Goal: Task Accomplishment & Management: Use online tool/utility

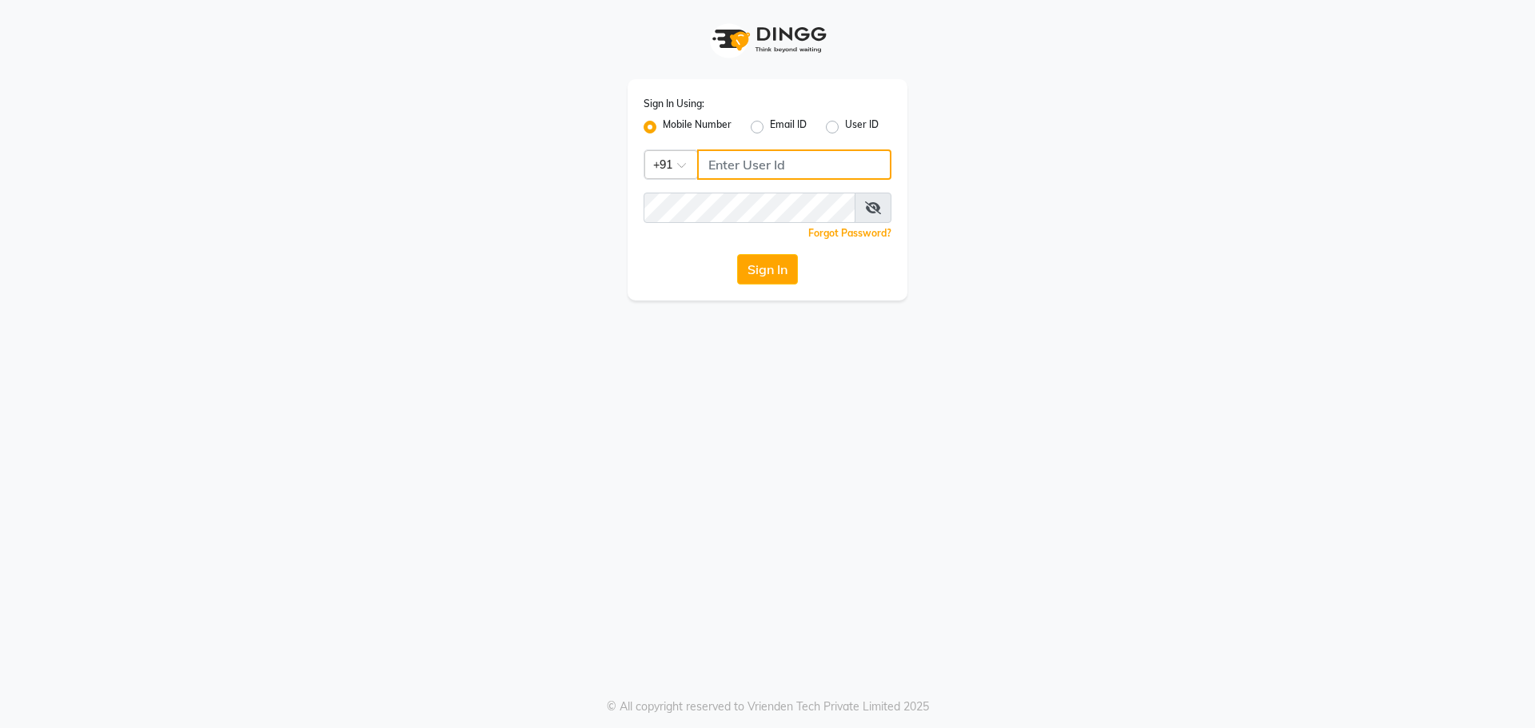
click at [808, 154] on input "Username" at bounding box center [794, 165] width 194 height 30
type input "8527697677"
click at [756, 277] on button "Sign In" at bounding box center [767, 269] width 61 height 30
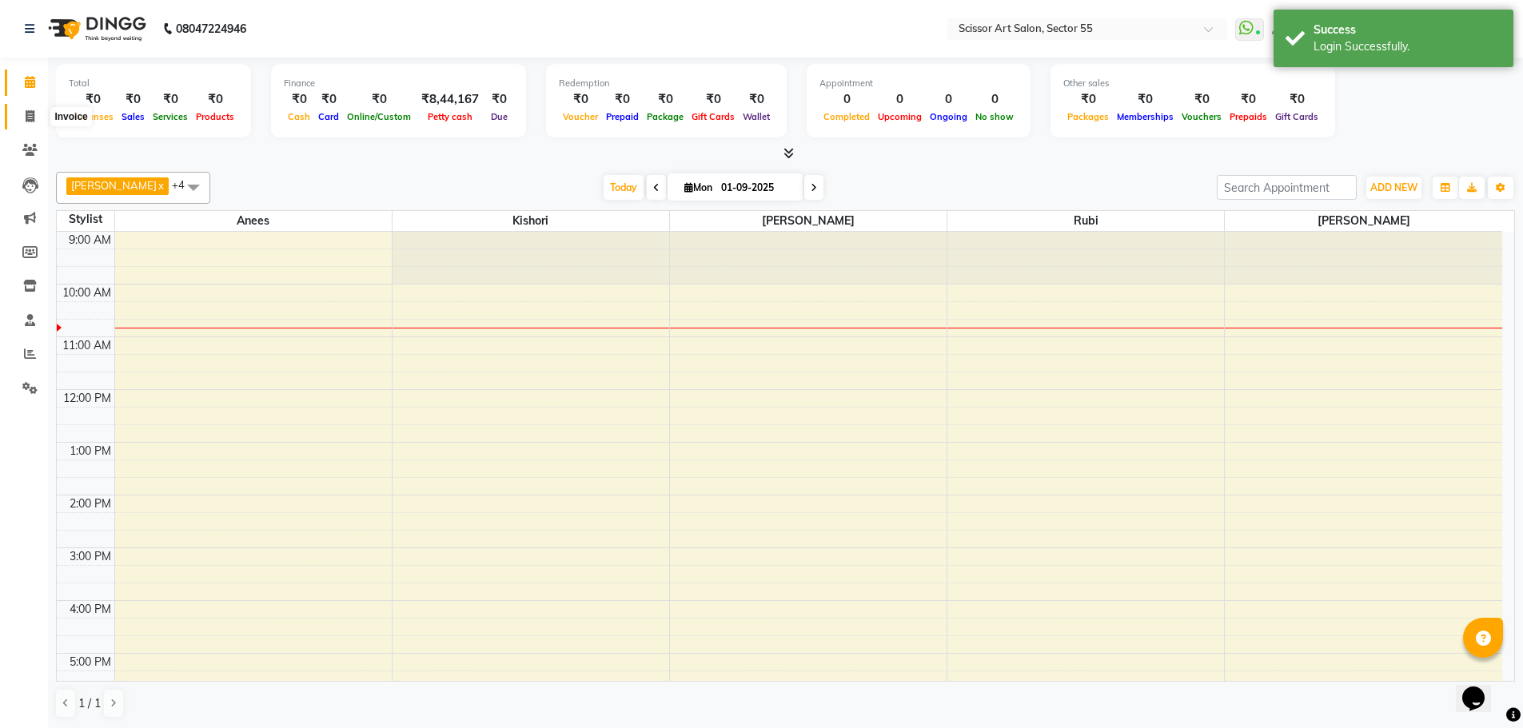
click at [34, 116] on icon at bounding box center [30, 116] width 9 height 12
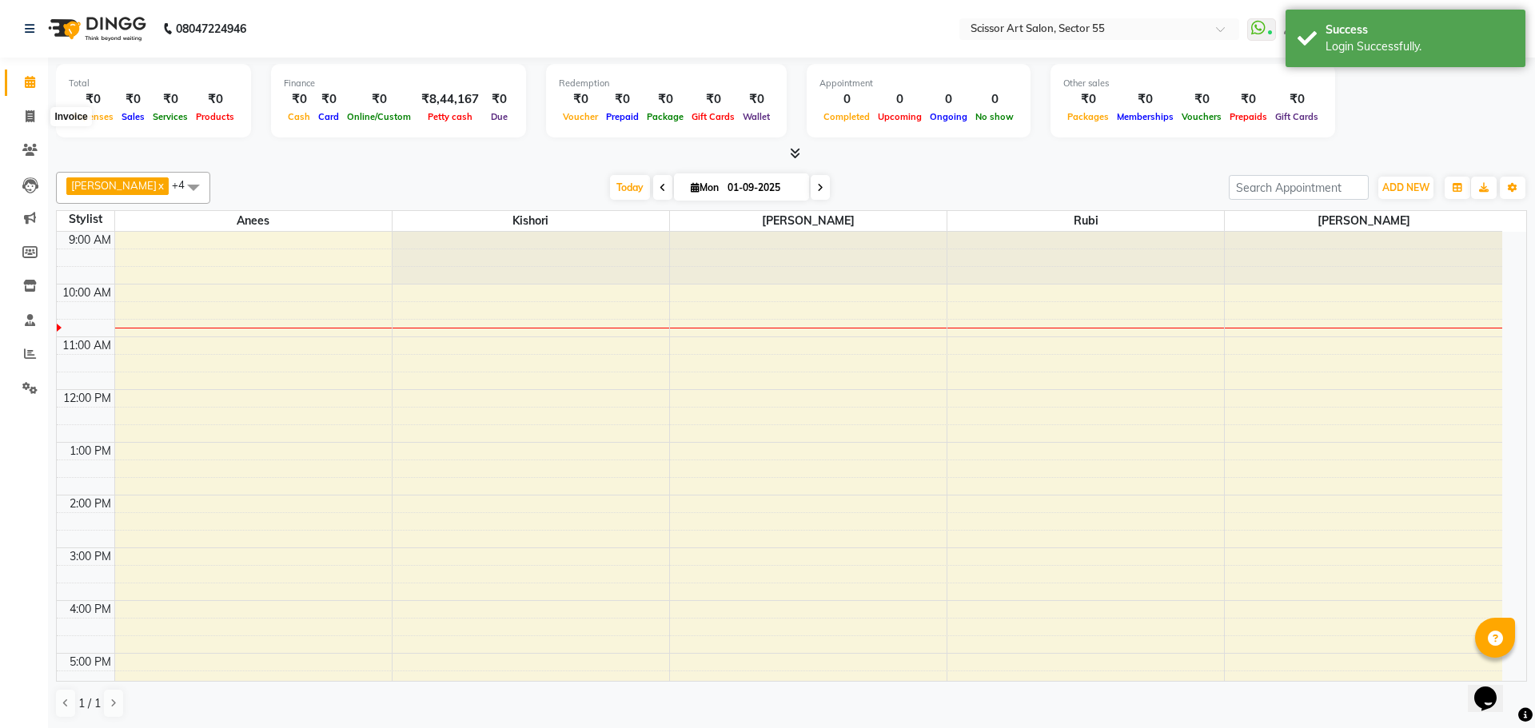
select select "4753"
select select "service"
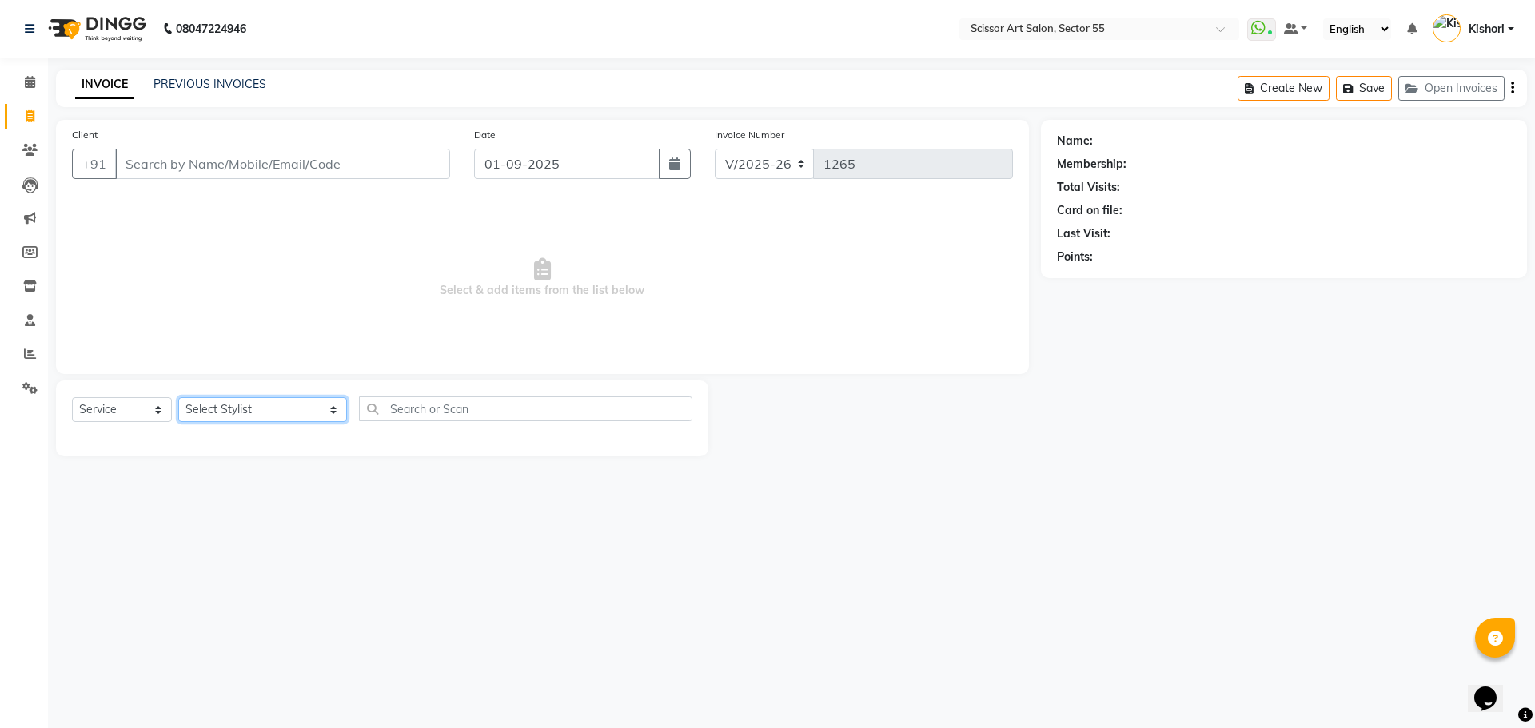
click at [277, 404] on select "Select Stylist [PERSON_NAME] ([DEMOGRAPHIC_DATA] hairdresser) [PERSON_NAME] [PE…" at bounding box center [262, 409] width 169 height 25
select select "87795"
click at [178, 397] on select "Select Stylist [PERSON_NAME] ([DEMOGRAPHIC_DATA] hairdresser) [PERSON_NAME] [PE…" at bounding box center [262, 409] width 169 height 25
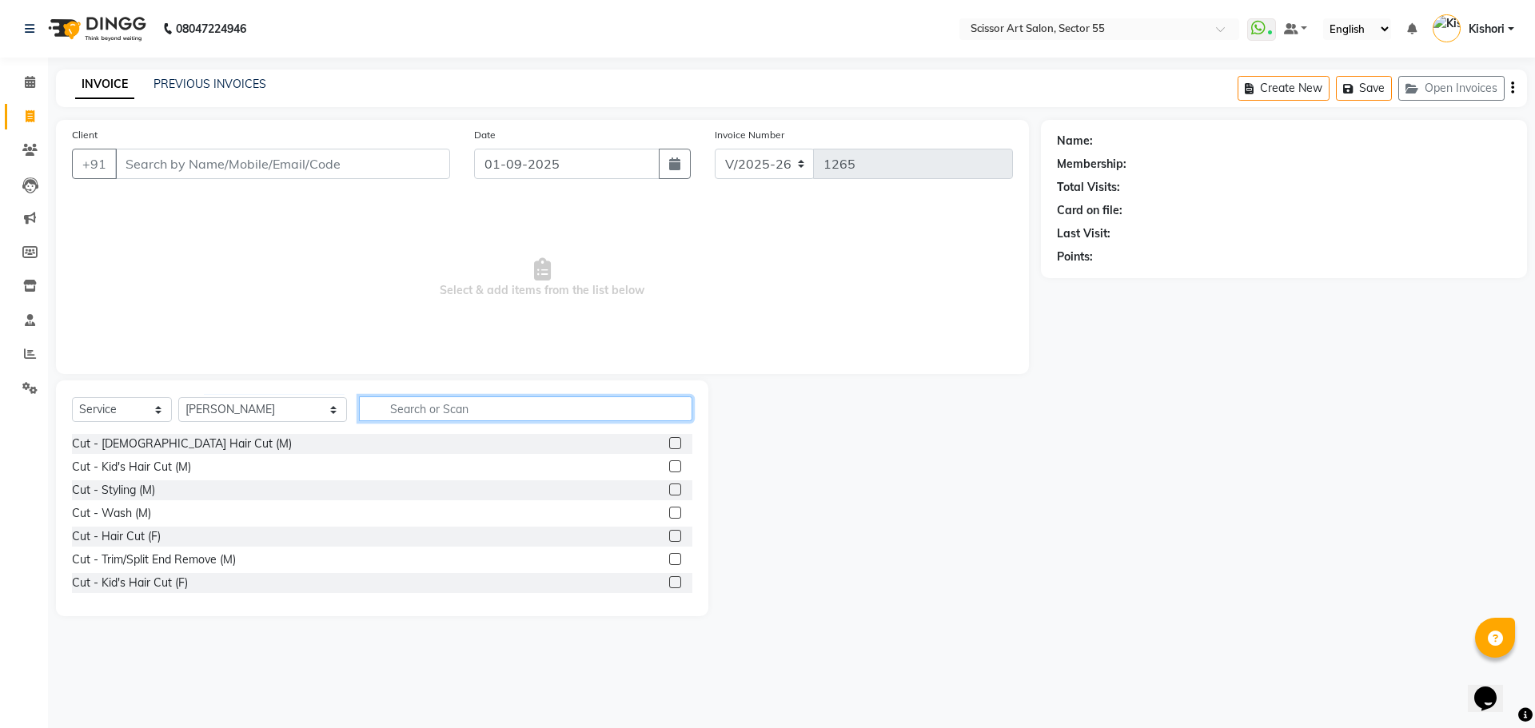
click at [619, 405] on input "text" at bounding box center [525, 409] width 333 height 25
type input "b"
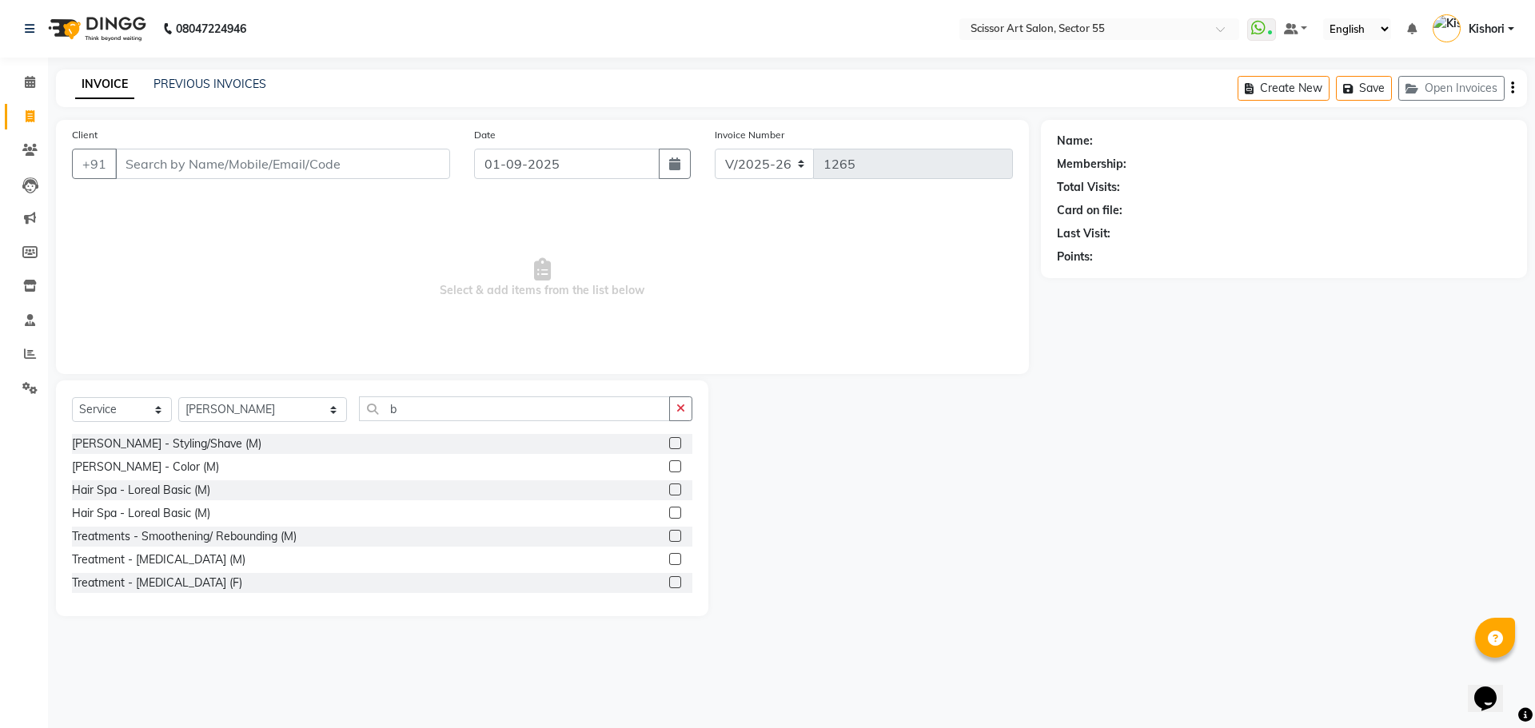
click at [669, 444] on label at bounding box center [675, 443] width 12 height 12
click at [669, 444] on input "checkbox" at bounding box center [674, 444] width 10 height 10
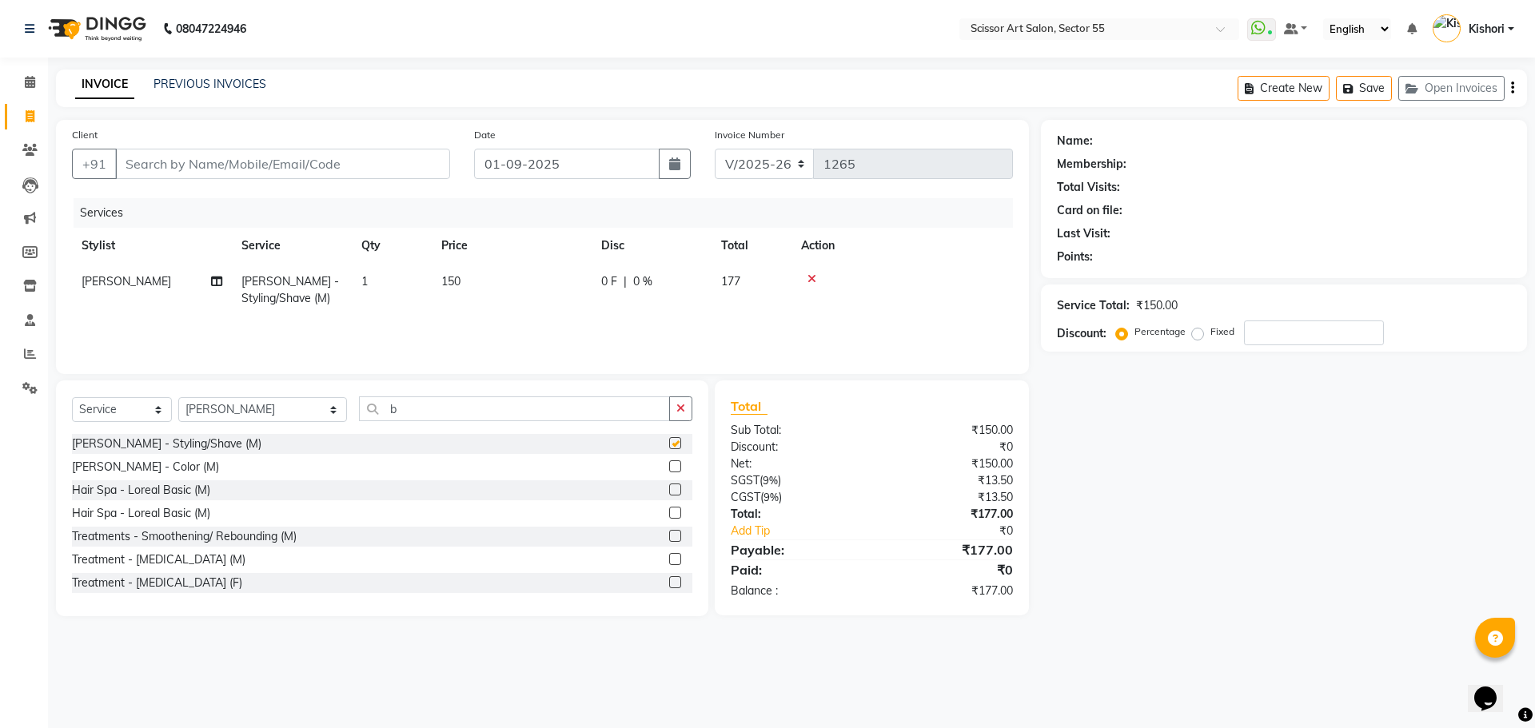
checkbox input "false"
drag, startPoint x: 26, startPoint y: 387, endPoint x: 912, endPoint y: 76, distance: 939.7
click at [26, 387] on icon at bounding box center [29, 388] width 15 height 12
click at [912, 76] on div "INVOICE PREVIOUS INVOICES Create New Save Open Invoices" at bounding box center [791, 89] width 1471 height 38
click at [190, 162] on input "Client" at bounding box center [282, 164] width 335 height 30
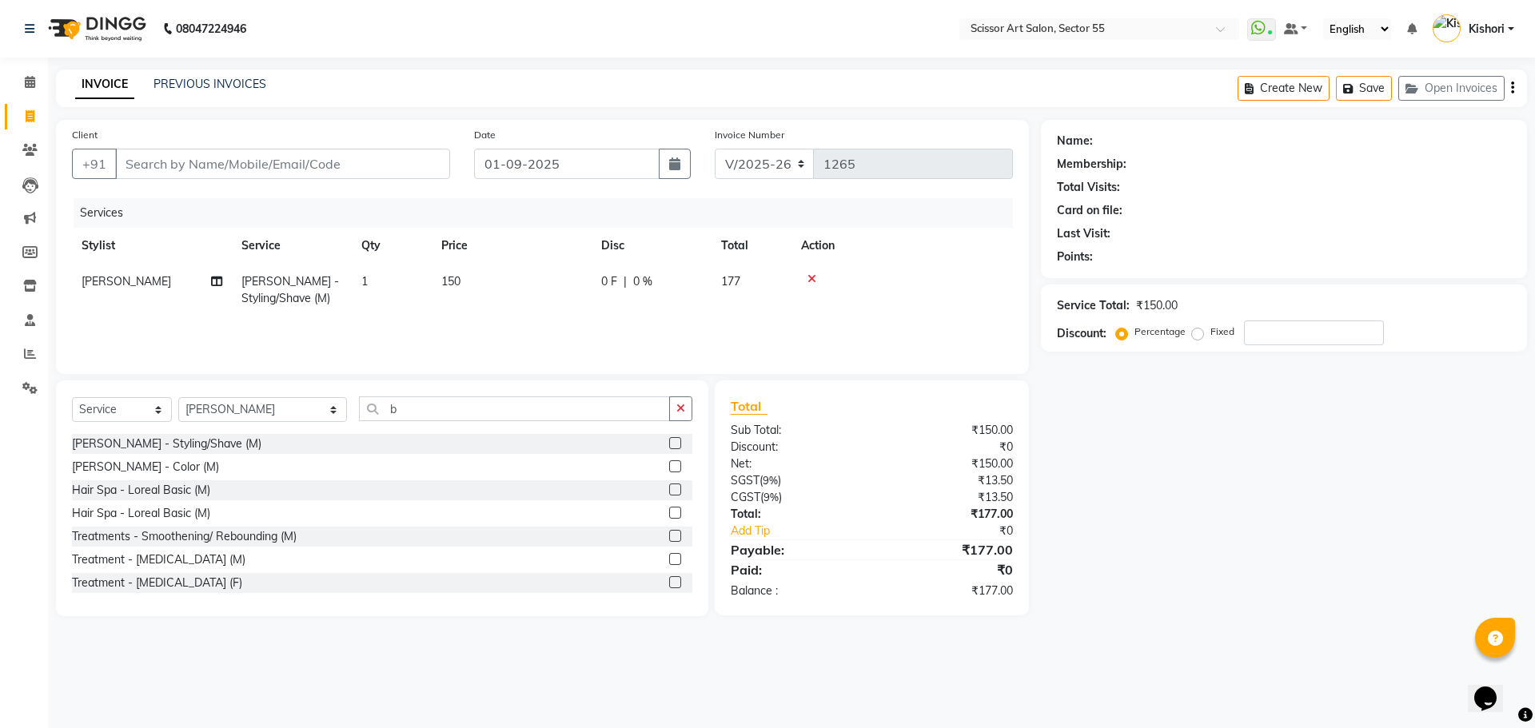
click at [814, 277] on icon at bounding box center [812, 278] width 9 height 11
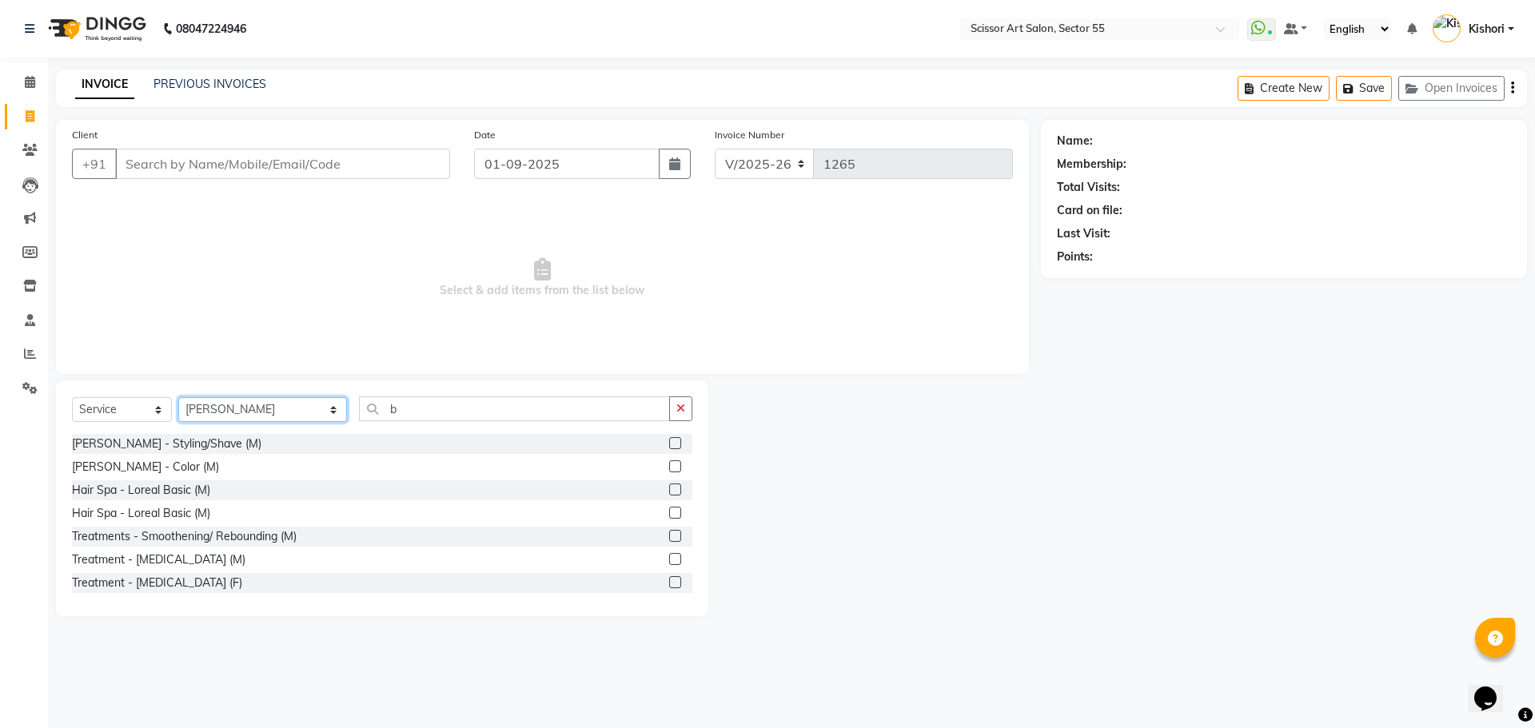
click at [213, 413] on select "Select Stylist [PERSON_NAME] ([DEMOGRAPHIC_DATA] hairdresser) [PERSON_NAME] [PE…" at bounding box center [262, 409] width 169 height 25
select select "29037"
click at [178, 397] on select "Select Stylist [PERSON_NAME] ([DEMOGRAPHIC_DATA] hairdresser) [PERSON_NAME] [PE…" at bounding box center [262, 409] width 169 height 25
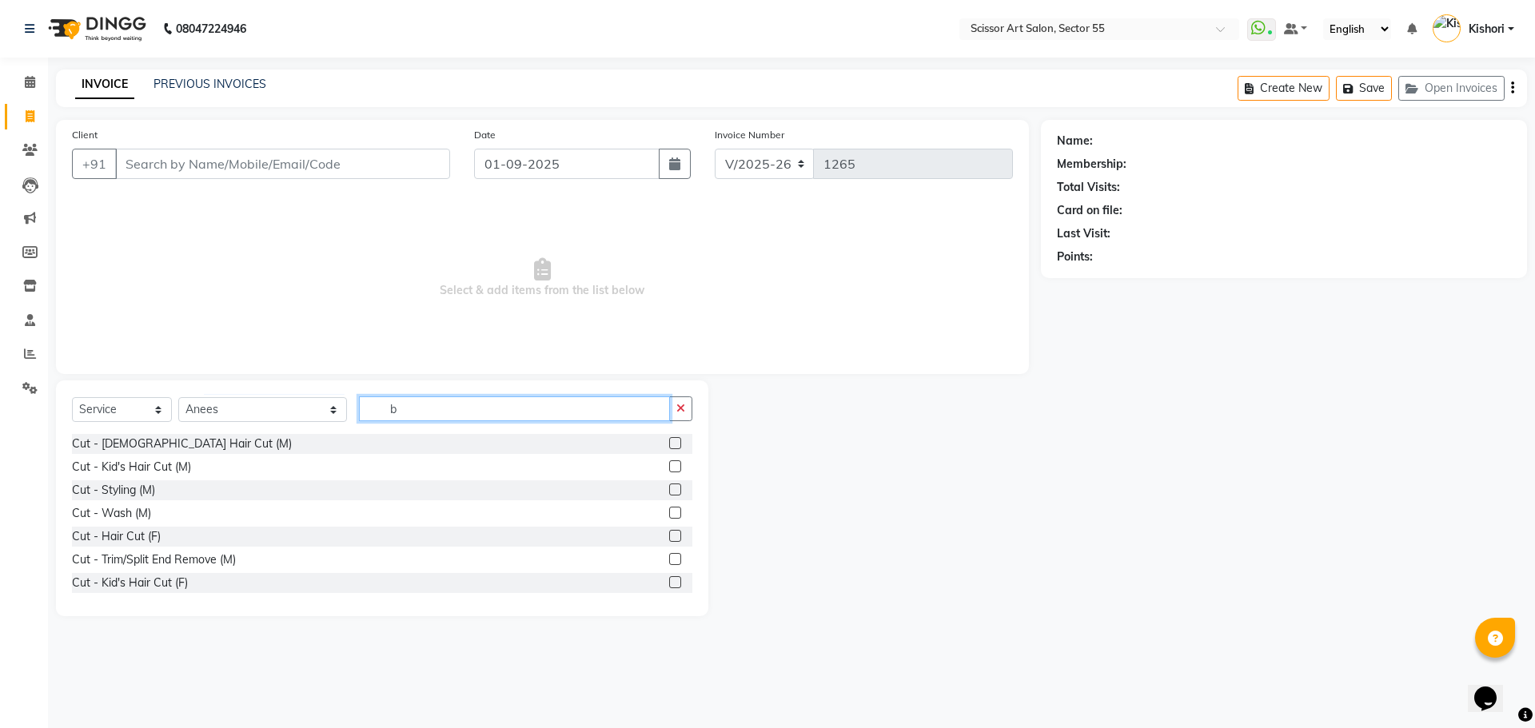
click at [421, 403] on input "b" at bounding box center [514, 409] width 311 height 25
type input "b"
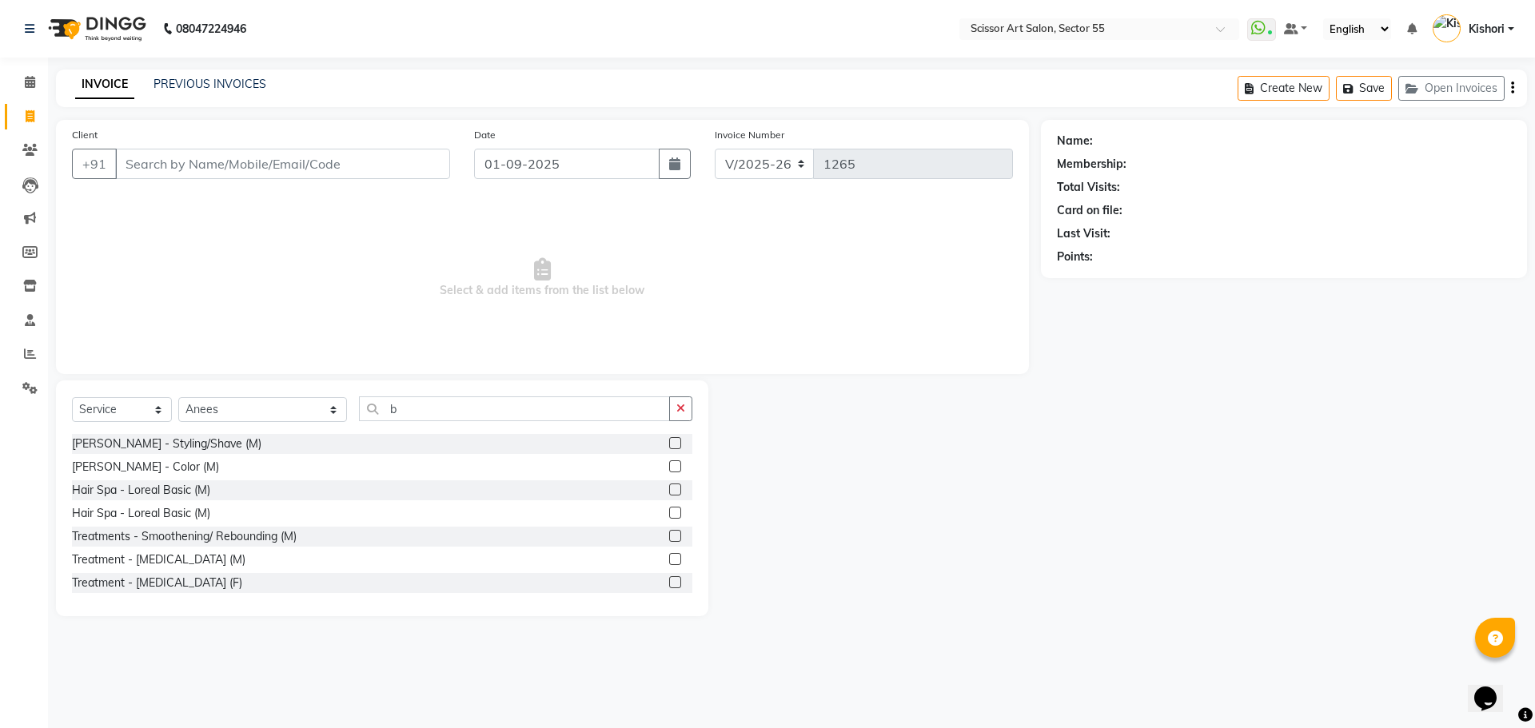
click at [669, 446] on label at bounding box center [675, 443] width 12 height 12
click at [669, 446] on input "checkbox" at bounding box center [674, 444] width 10 height 10
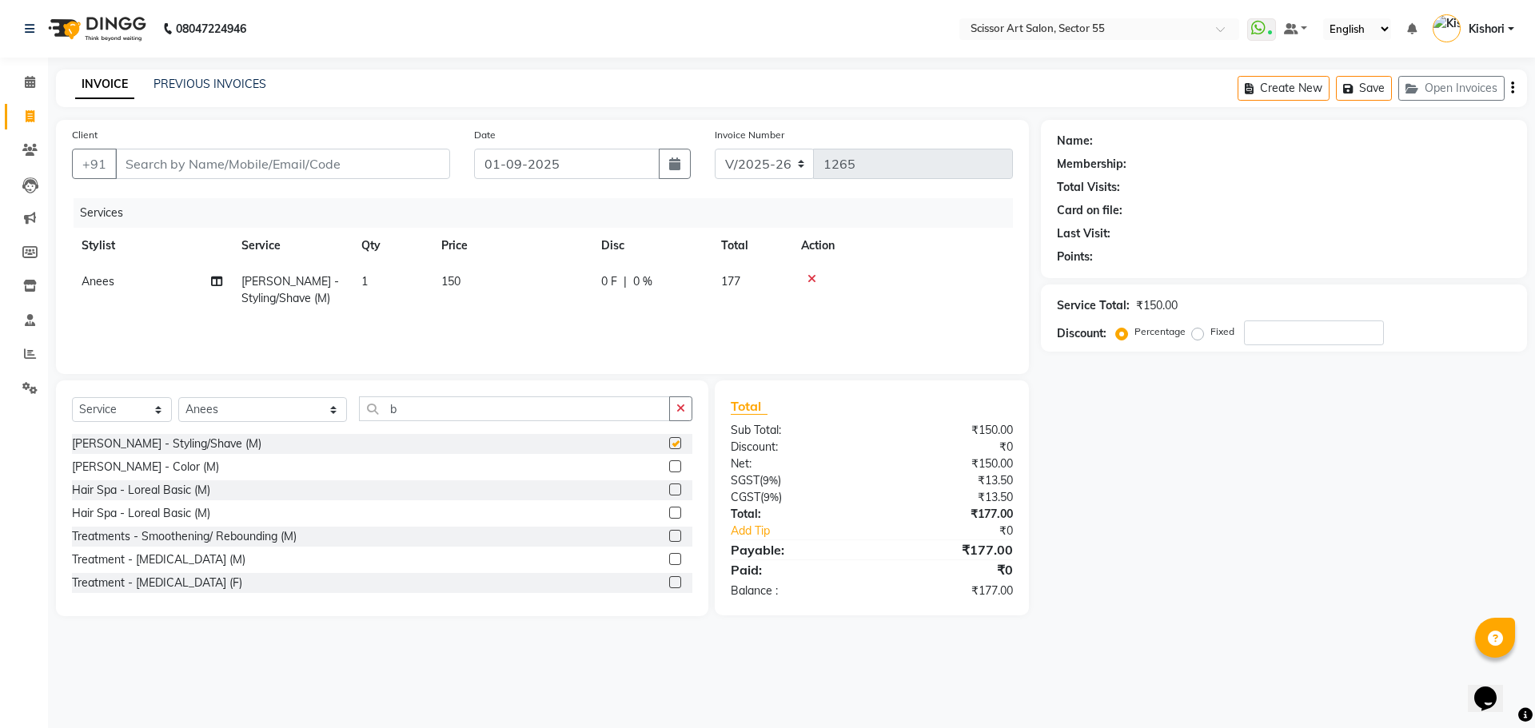
checkbox input "false"
click at [272, 156] on input "Client" at bounding box center [282, 164] width 335 height 30
type input "1"
type input "0"
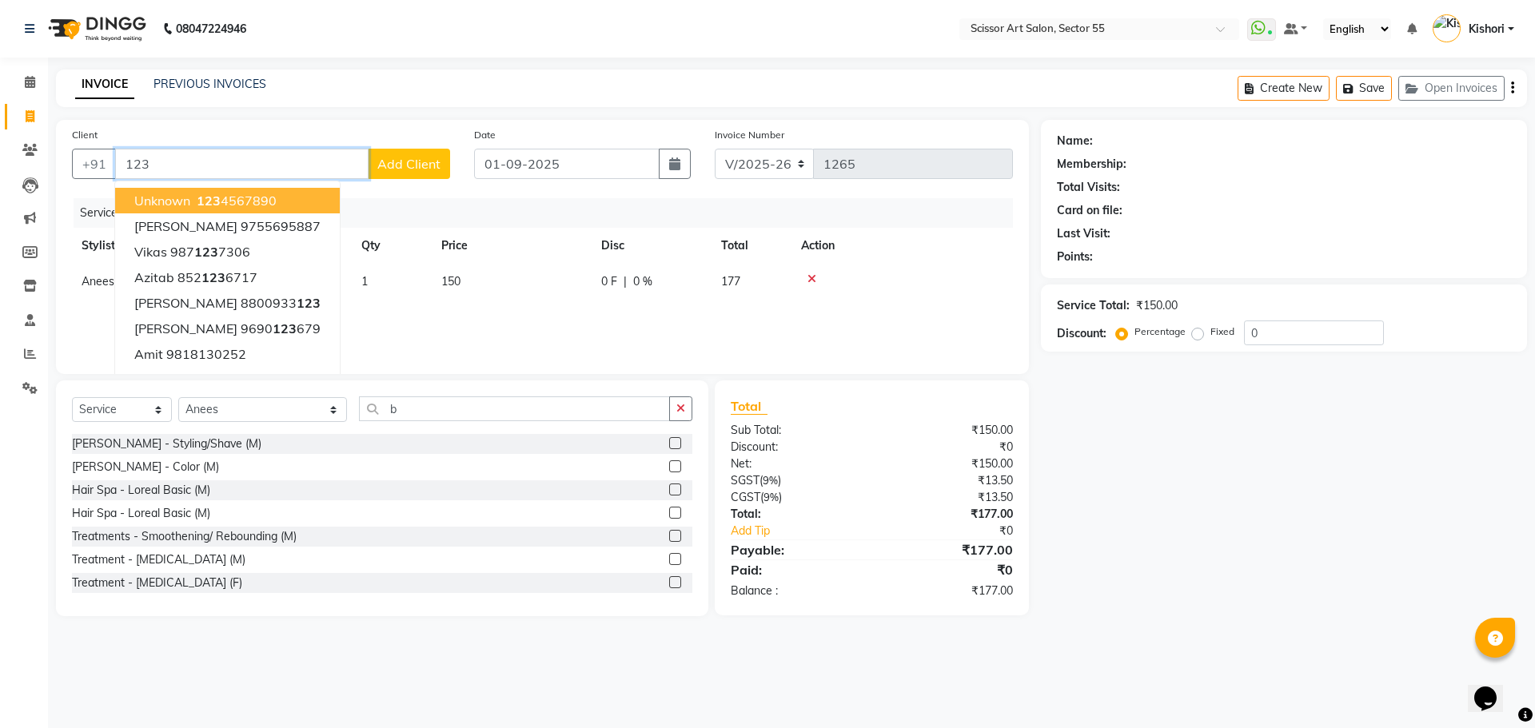
click at [273, 203] on ngb-highlight "123 4567890" at bounding box center [235, 201] width 83 height 16
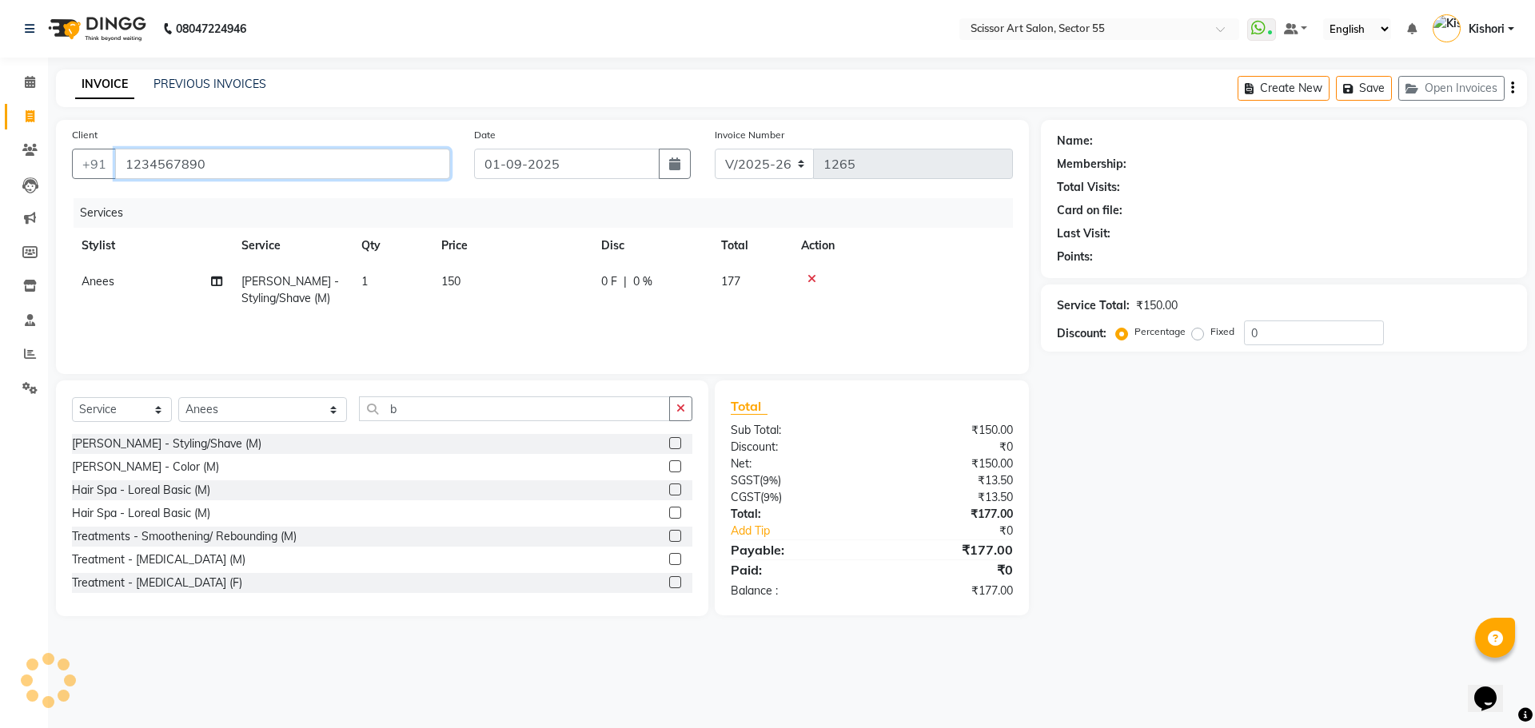
type input "1234567890"
select select "1: Object"
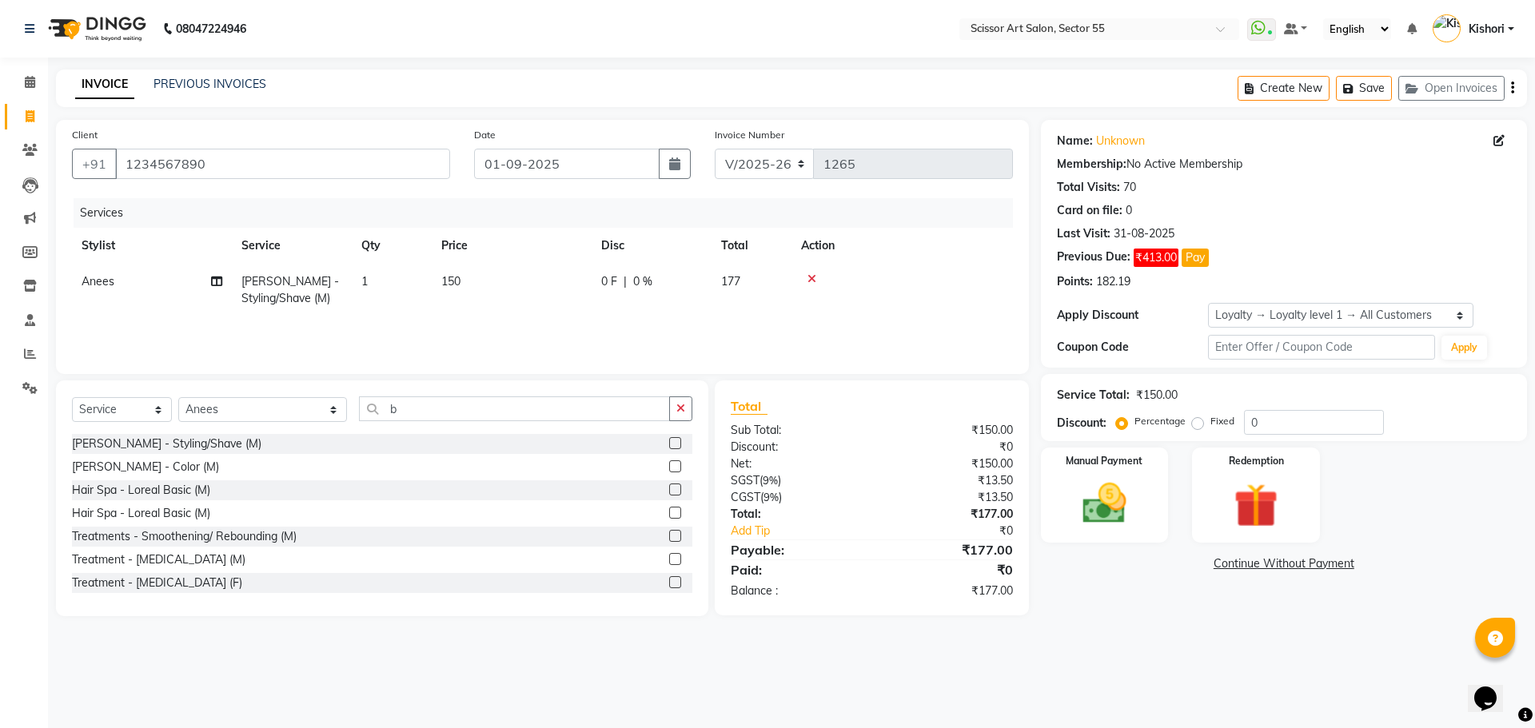
click at [1211, 423] on label "Fixed" at bounding box center [1223, 421] width 24 height 14
click at [1200, 423] on input "Fixed" at bounding box center [1200, 421] width 11 height 11
radio input "true"
click at [1277, 426] on input "0" at bounding box center [1314, 422] width 140 height 25
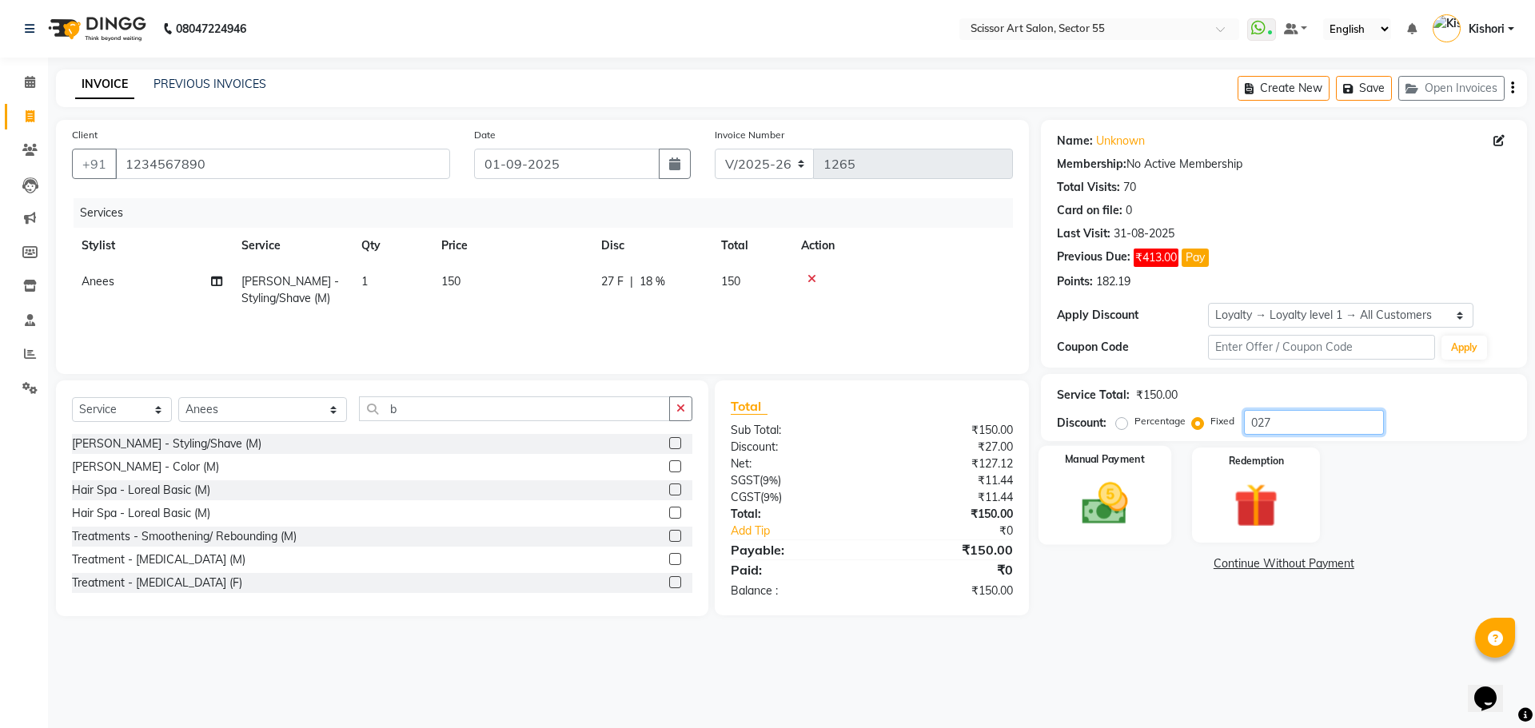
type input "027"
click at [1114, 531] on div "Manual Payment" at bounding box center [1104, 495] width 133 height 98
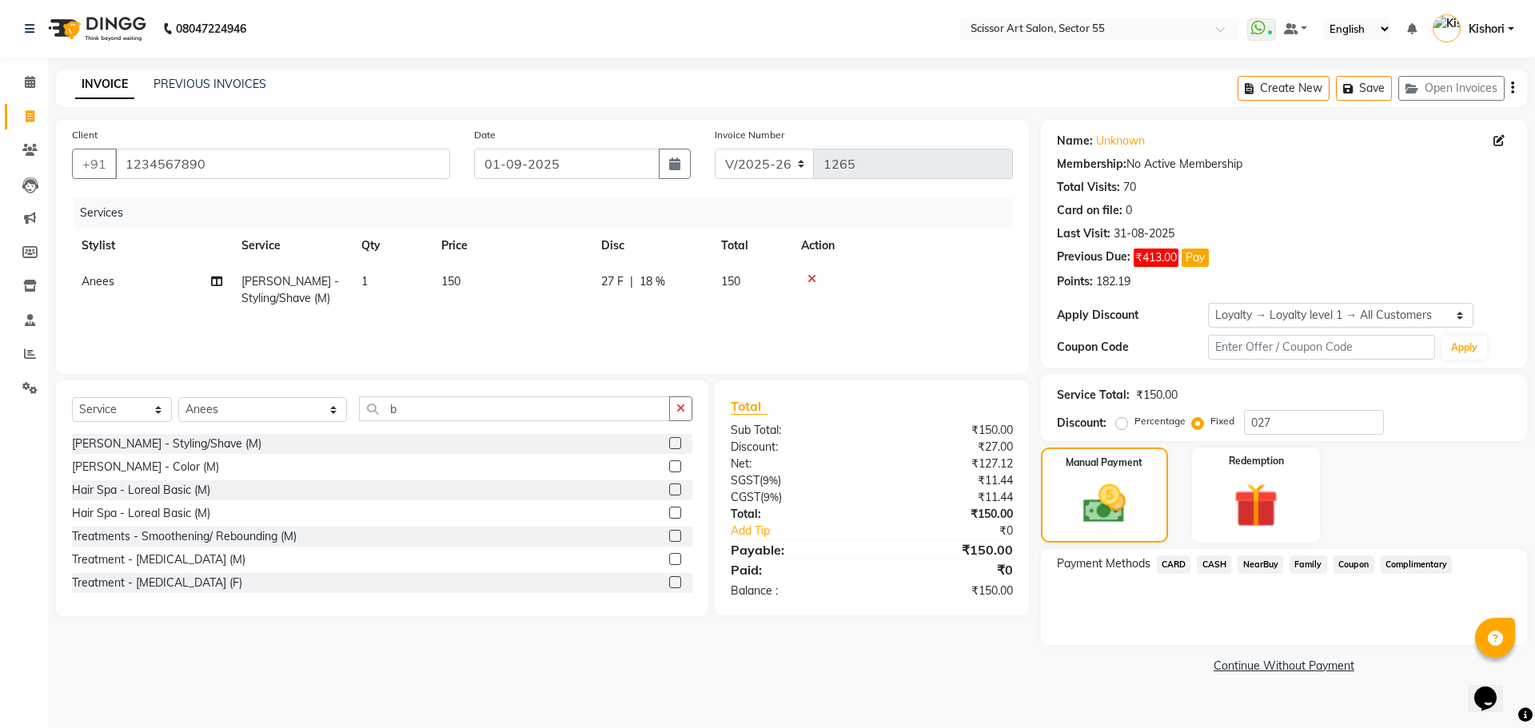
click at [1208, 564] on span "CASH" at bounding box center [1214, 565] width 34 height 18
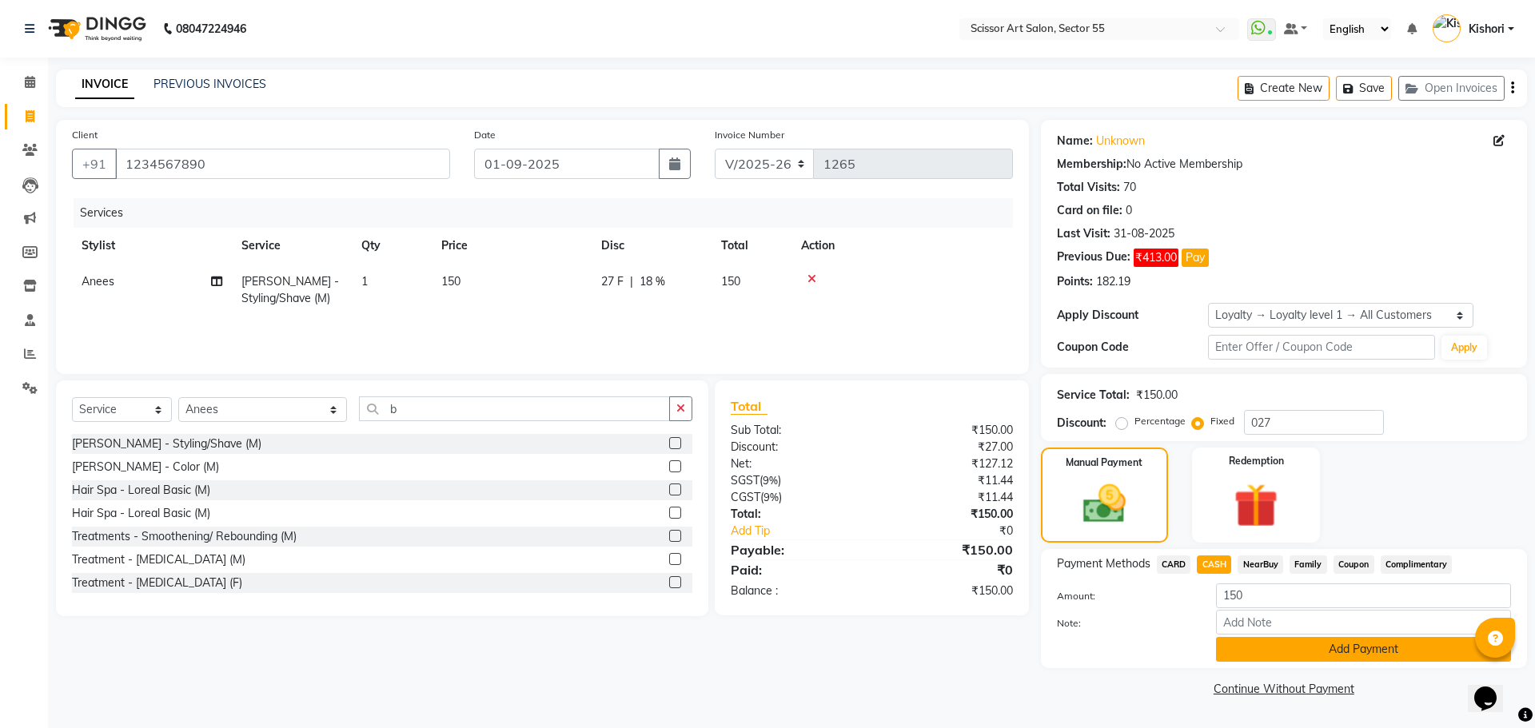
click at [1289, 648] on button "Add Payment" at bounding box center [1363, 649] width 295 height 25
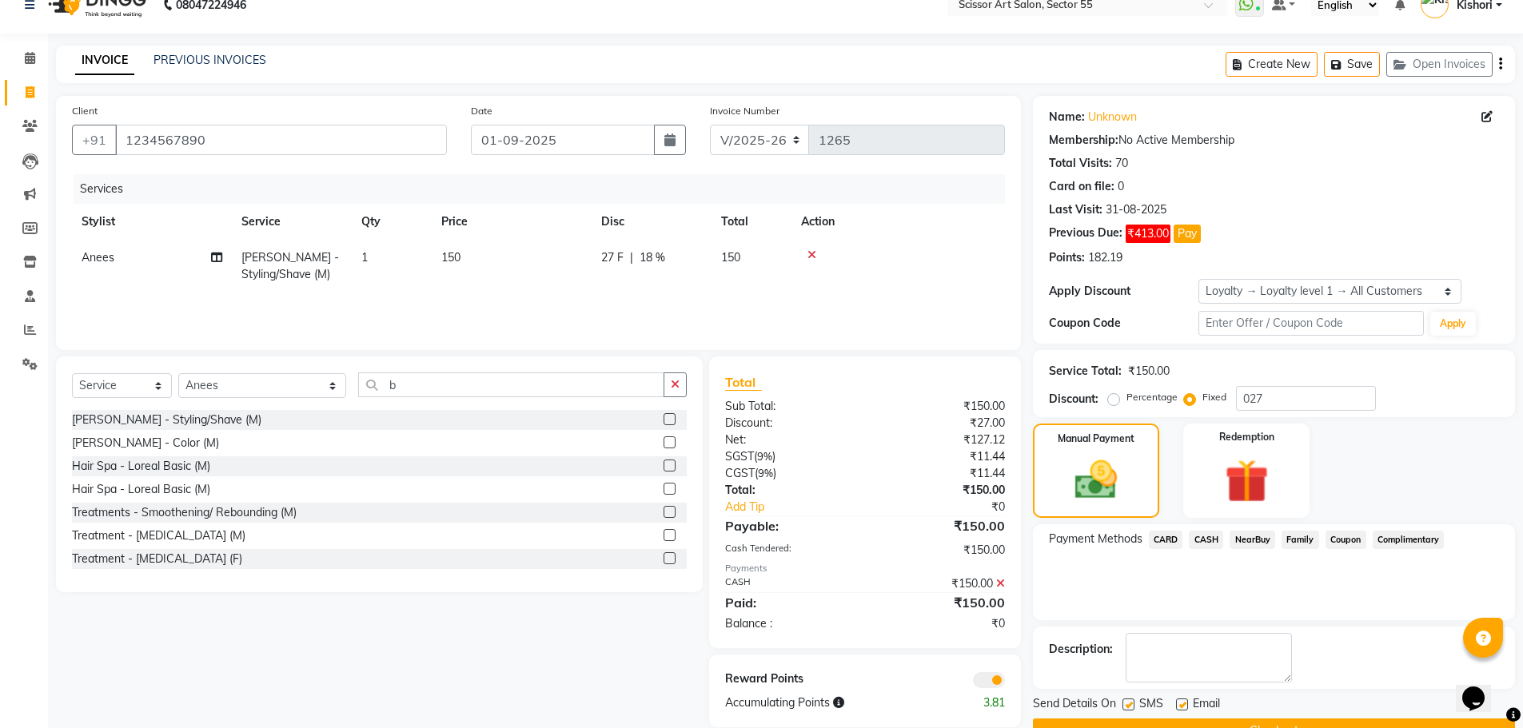
scroll to position [54, 0]
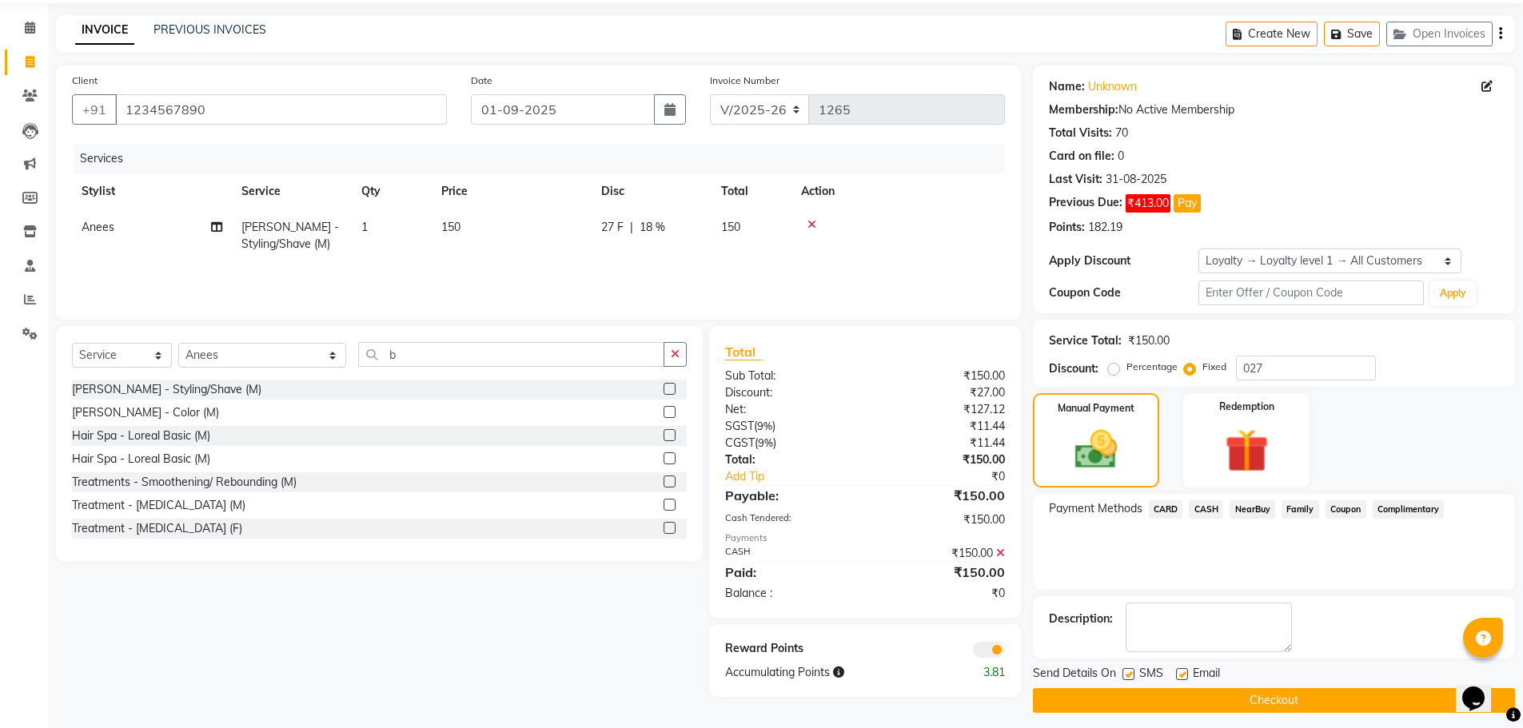
click at [1001, 648] on span at bounding box center [989, 650] width 32 height 16
click at [1005, 652] on input "checkbox" at bounding box center [1005, 652] width 0 height 0
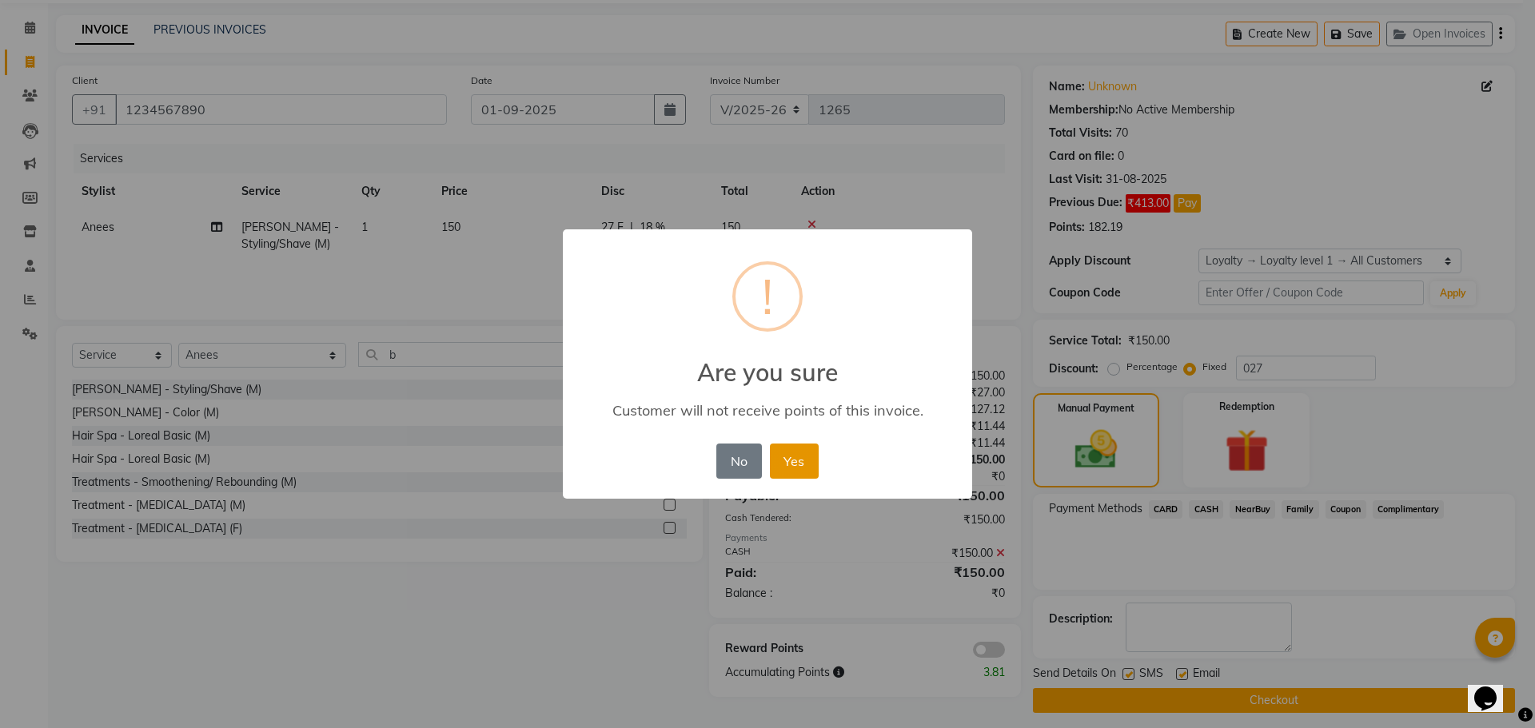
click at [784, 461] on button "Yes" at bounding box center [794, 461] width 49 height 35
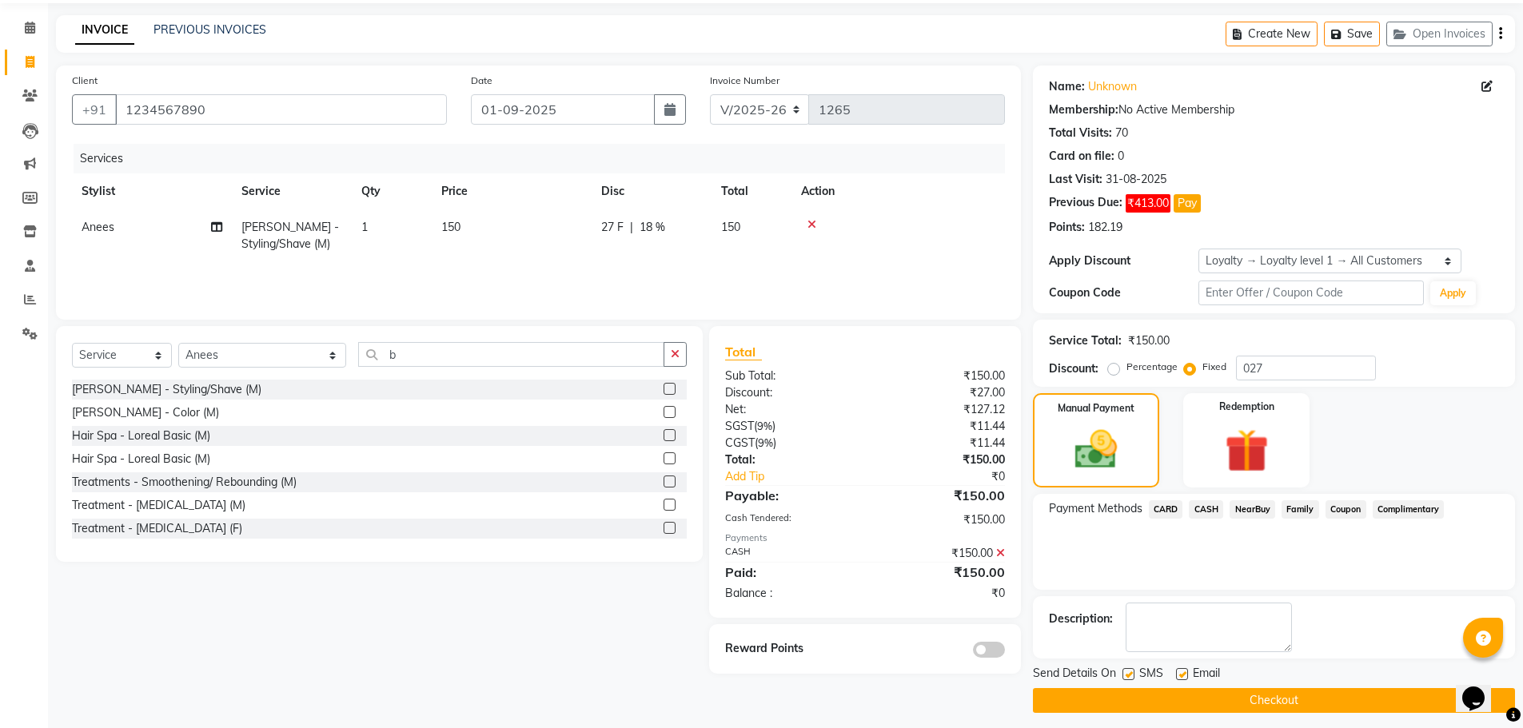
click at [1145, 701] on button "Checkout" at bounding box center [1274, 700] width 482 height 25
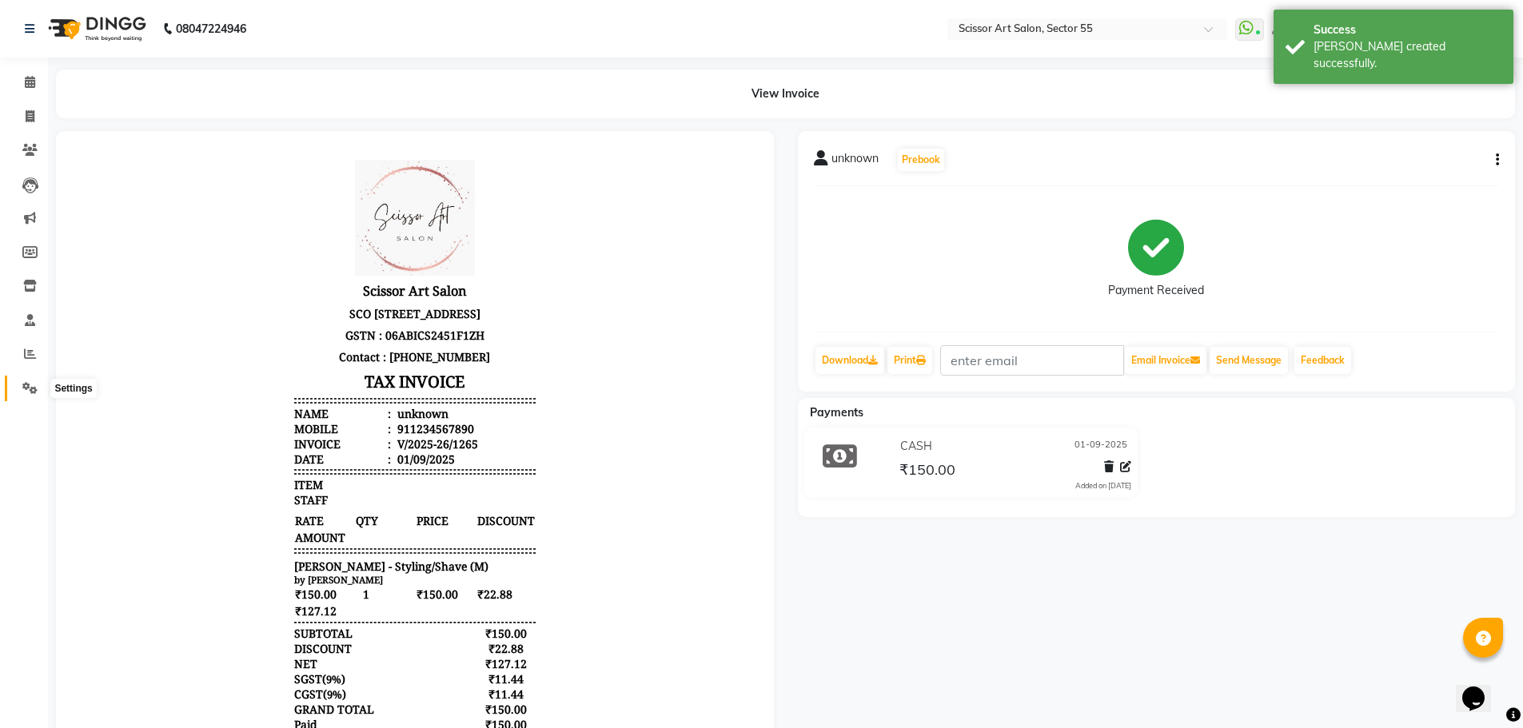
click at [24, 386] on icon at bounding box center [29, 388] width 15 height 12
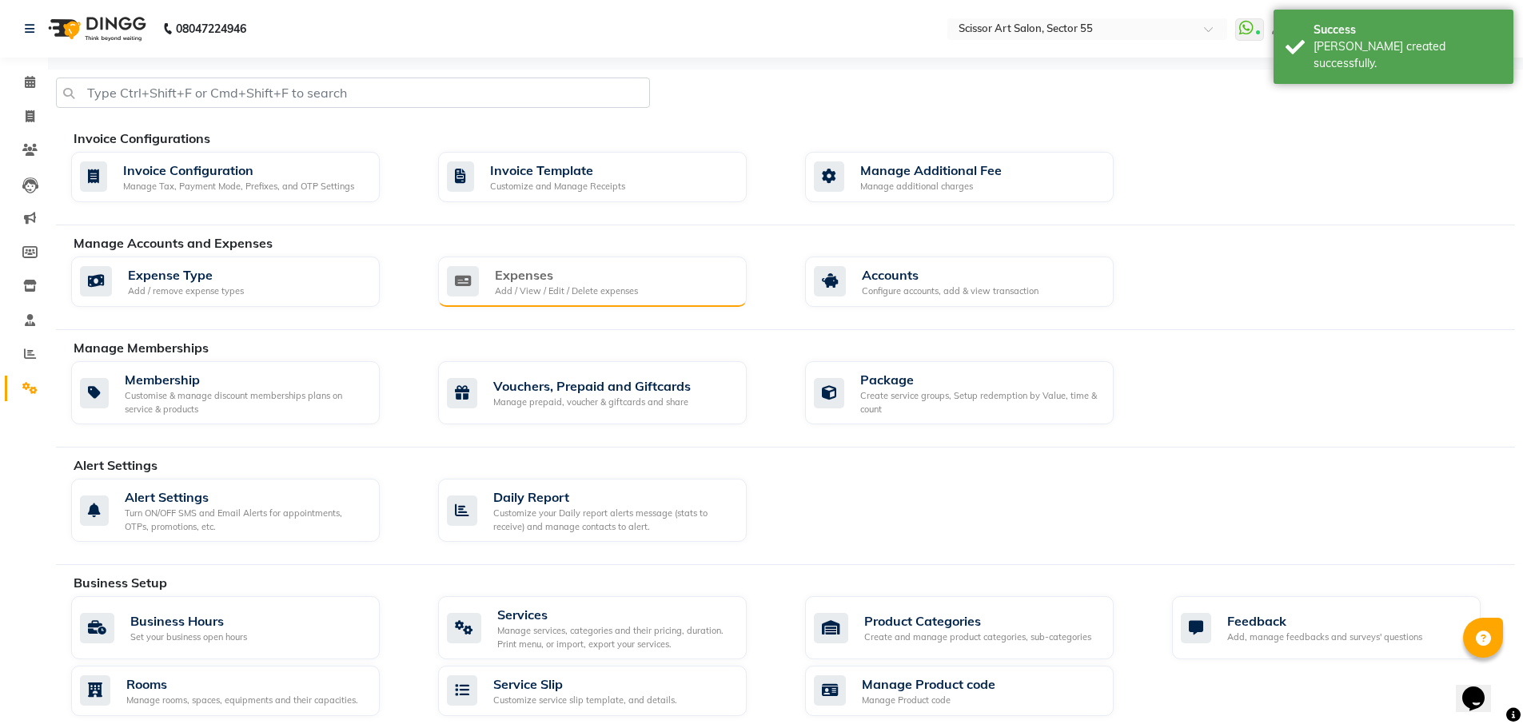
click at [624, 271] on div "Expenses" at bounding box center [566, 274] width 143 height 19
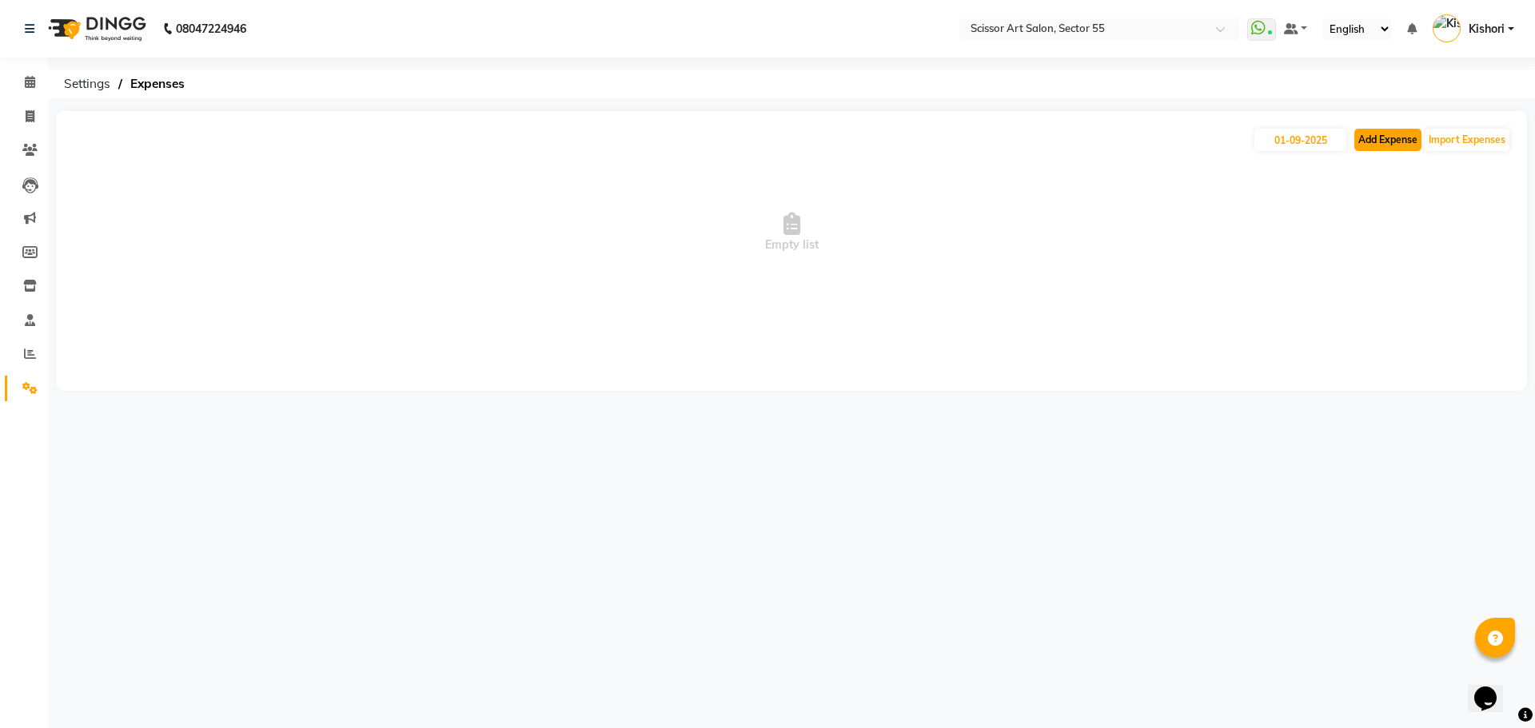
click at [1407, 140] on button "Add Expense" at bounding box center [1388, 140] width 67 height 22
select select "1"
select select "3597"
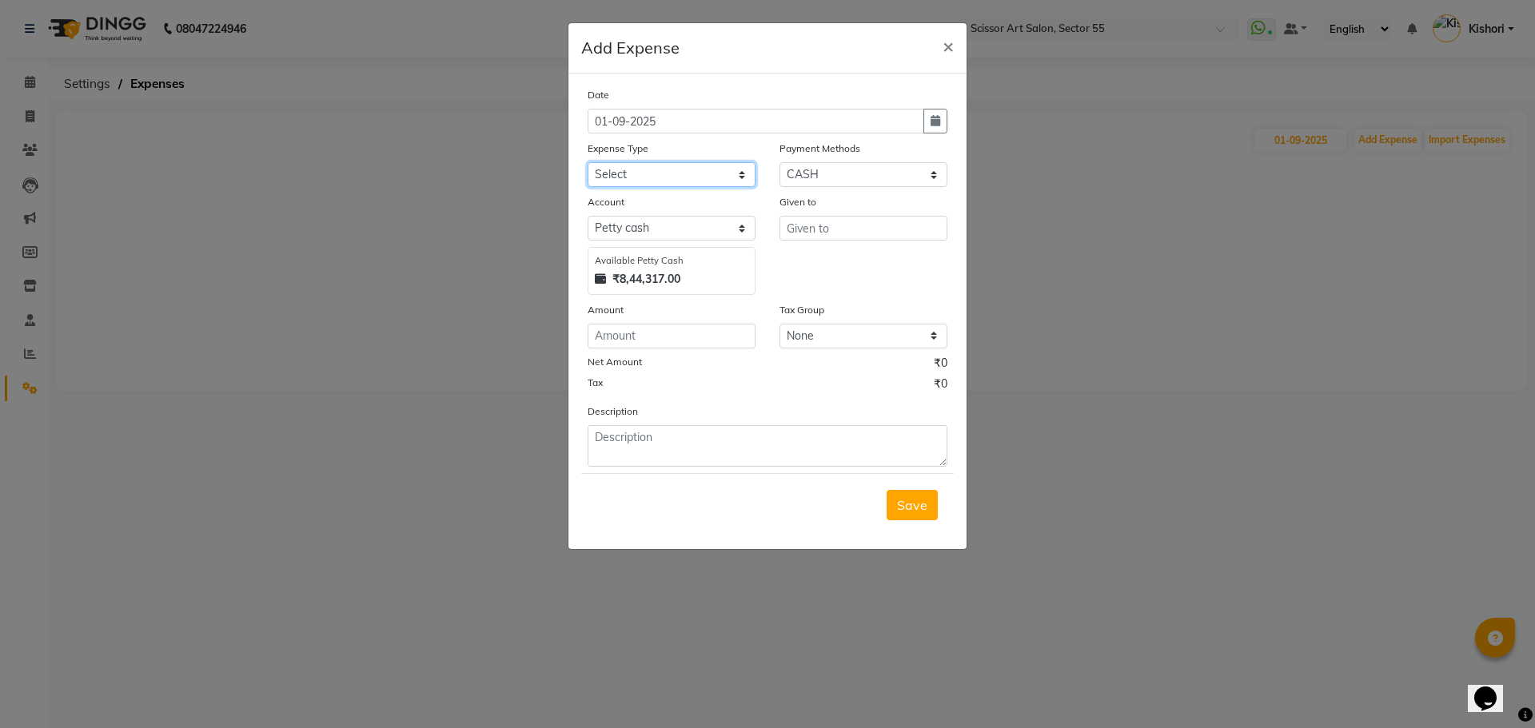
click at [717, 177] on select "Select Advance Salary Bank charges Car maintenance Cash transfer to bank Cash t…" at bounding box center [672, 174] width 168 height 25
select select "22483"
click at [588, 162] on select "Select Advance Salary Bank charges Car maintenance Cash transfer to bank Cash t…" at bounding box center [672, 174] width 168 height 25
click at [668, 335] on input "number" at bounding box center [672, 336] width 168 height 25
type input "70"
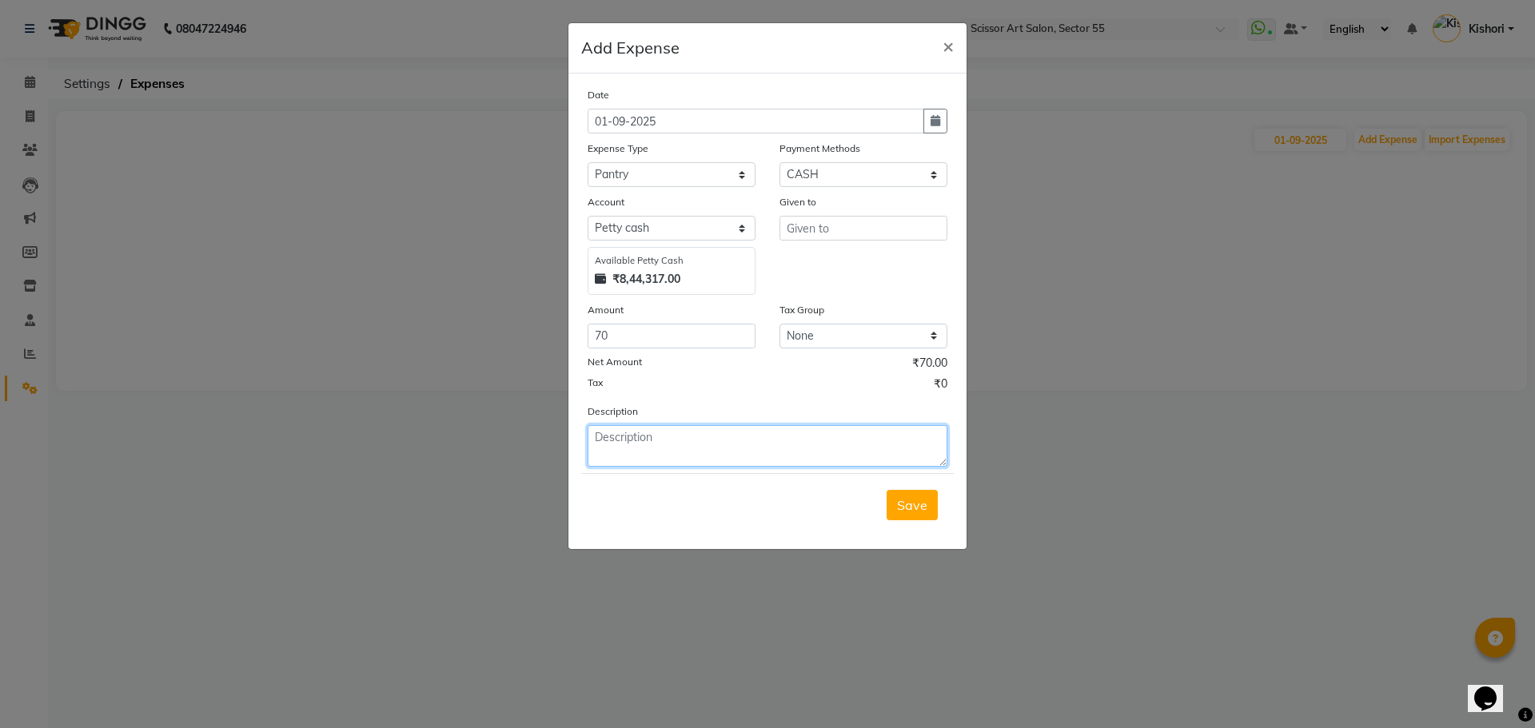
click at [653, 440] on textarea at bounding box center [768, 446] width 360 height 42
type textarea "milk"
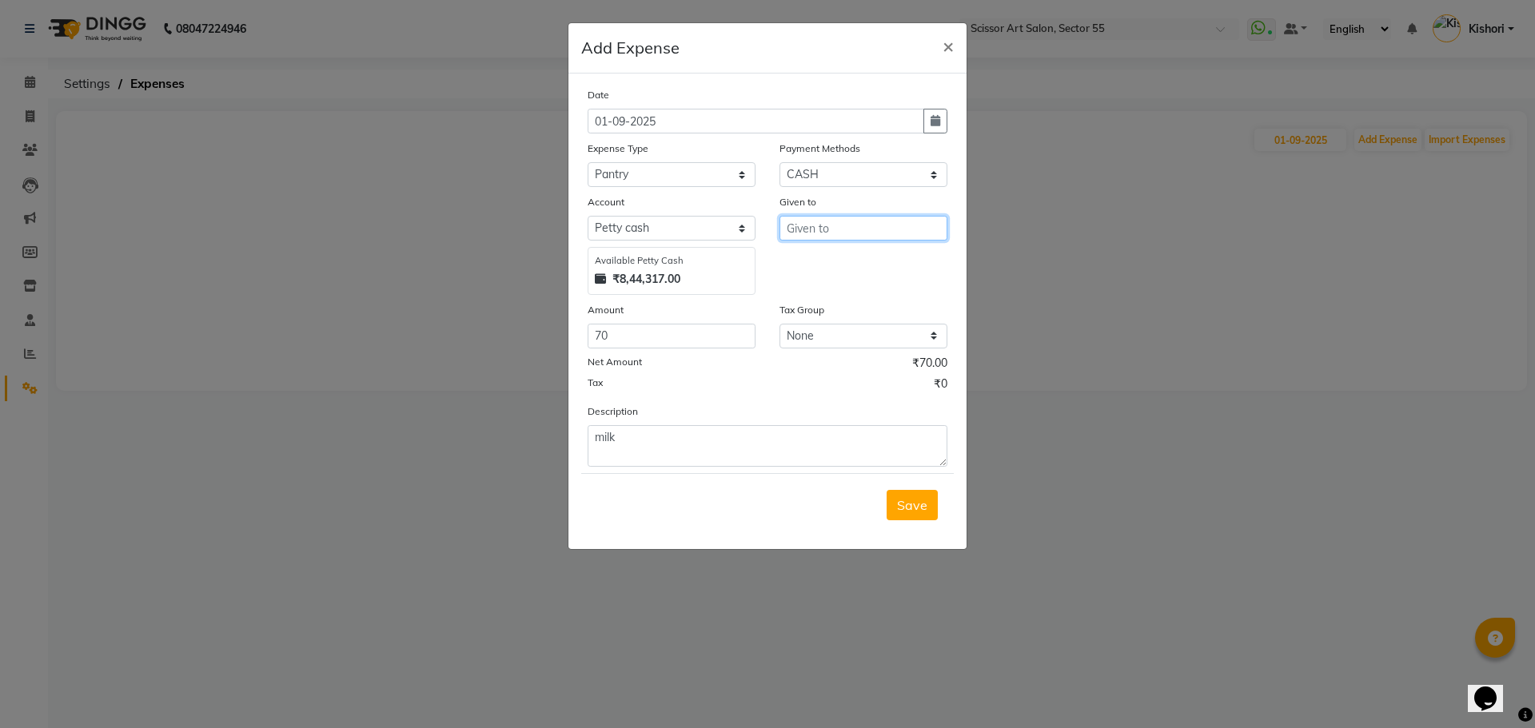
click at [860, 232] on input "text" at bounding box center [864, 228] width 168 height 25
click at [832, 265] on ngb-highlight "Sud eep" at bounding box center [823, 262] width 46 height 16
type input "[PERSON_NAME]"
click at [832, 265] on div "Given to [PERSON_NAME]" at bounding box center [864, 245] width 192 height 102
click at [917, 499] on span "Save" at bounding box center [912, 505] width 30 height 16
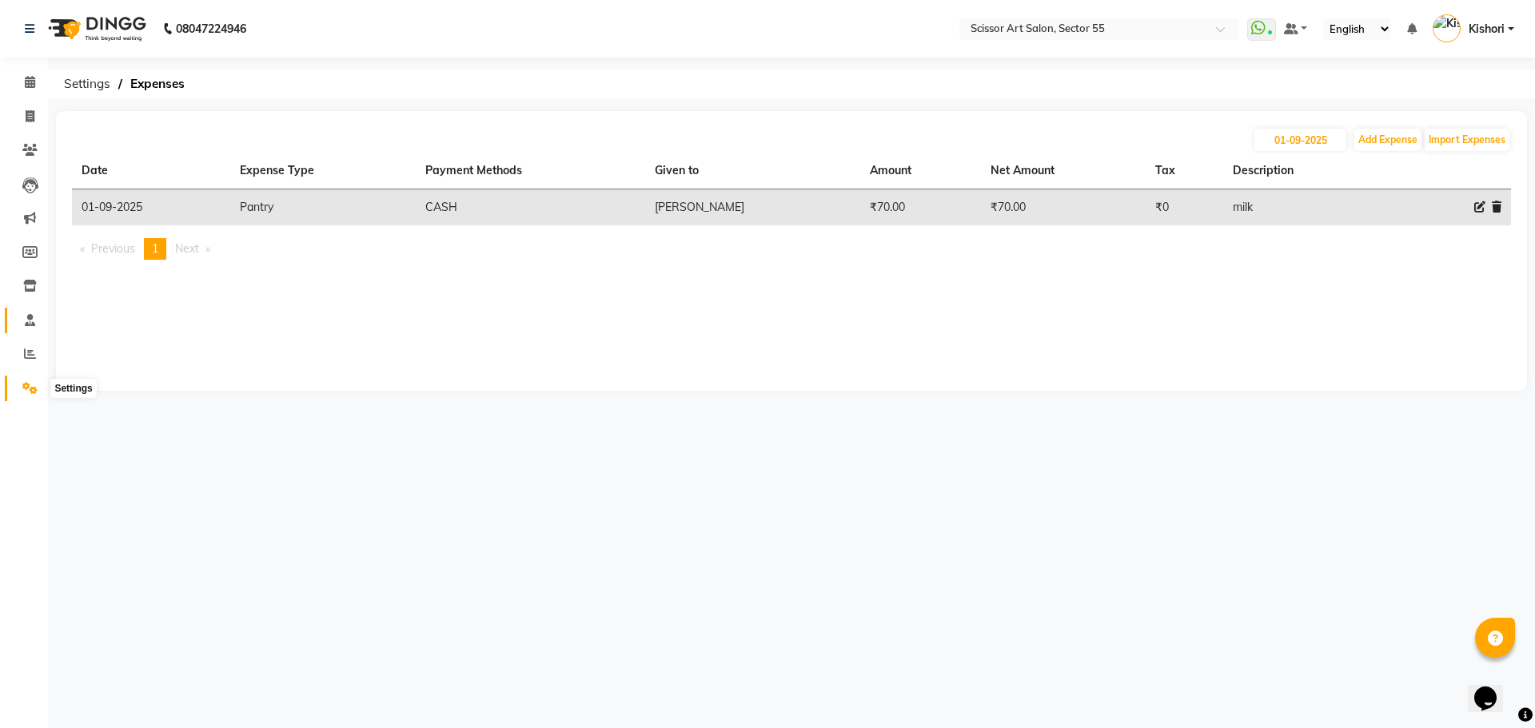
drag, startPoint x: 35, startPoint y: 389, endPoint x: 34, endPoint y: 310, distance: 78.4
click at [35, 389] on icon at bounding box center [29, 388] width 15 height 12
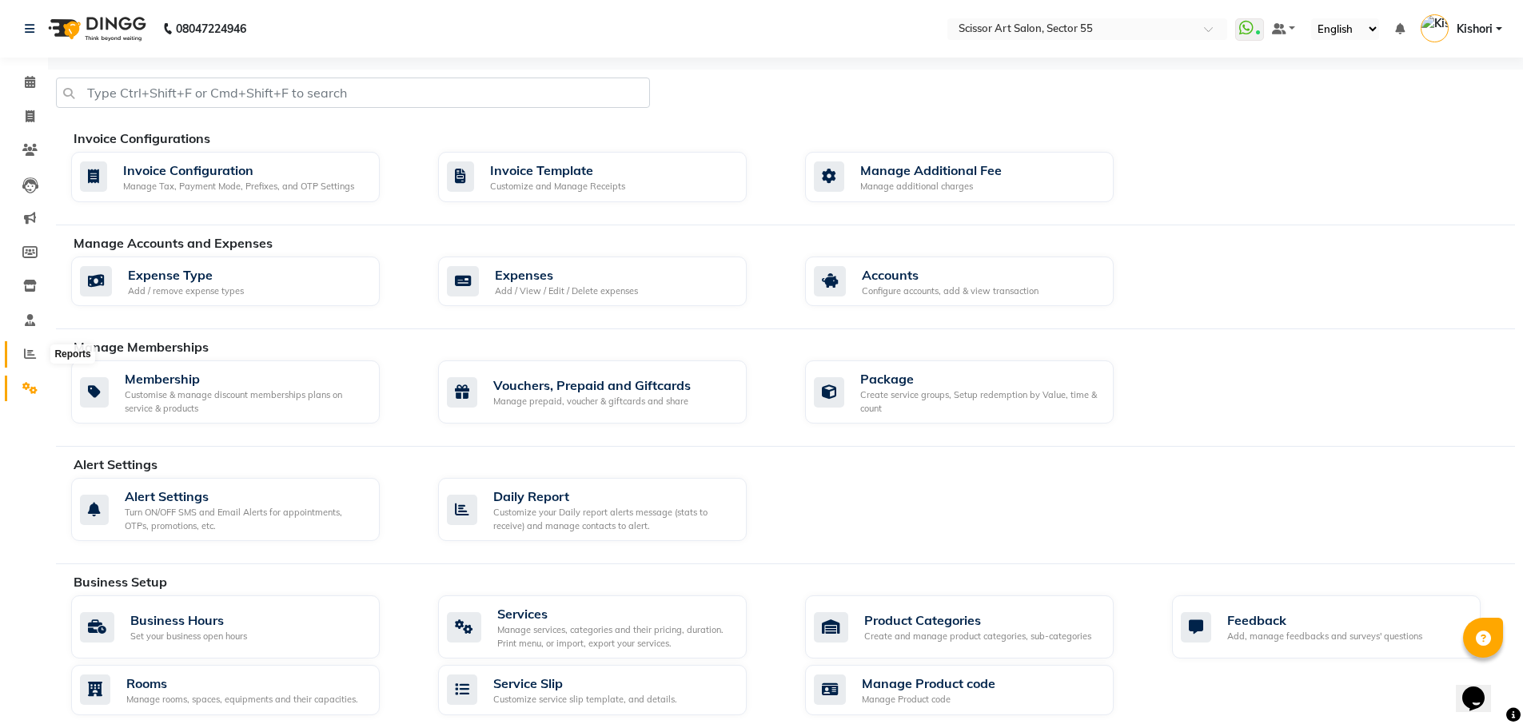
click at [37, 351] on span at bounding box center [30, 354] width 28 height 18
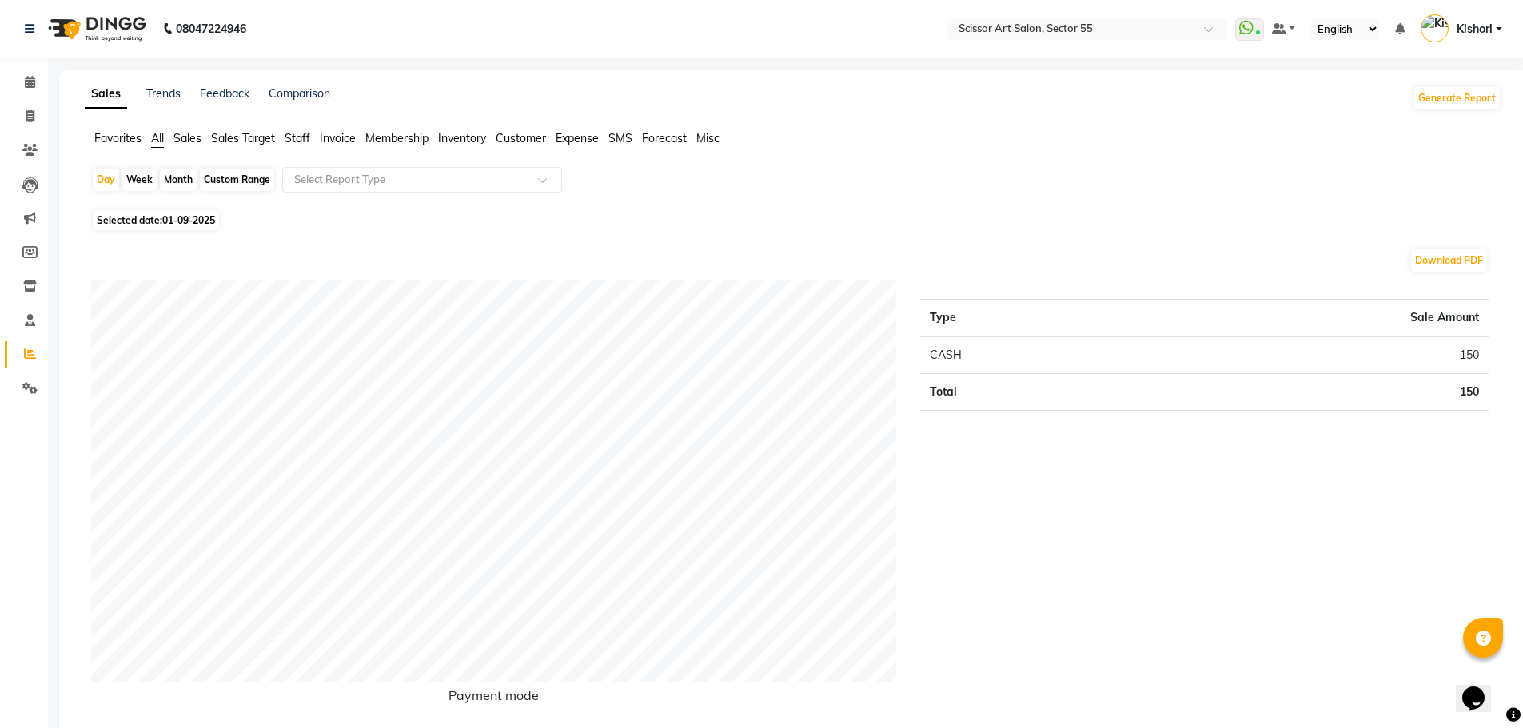
click at [307, 136] on span "Staff" at bounding box center [298, 138] width 26 height 14
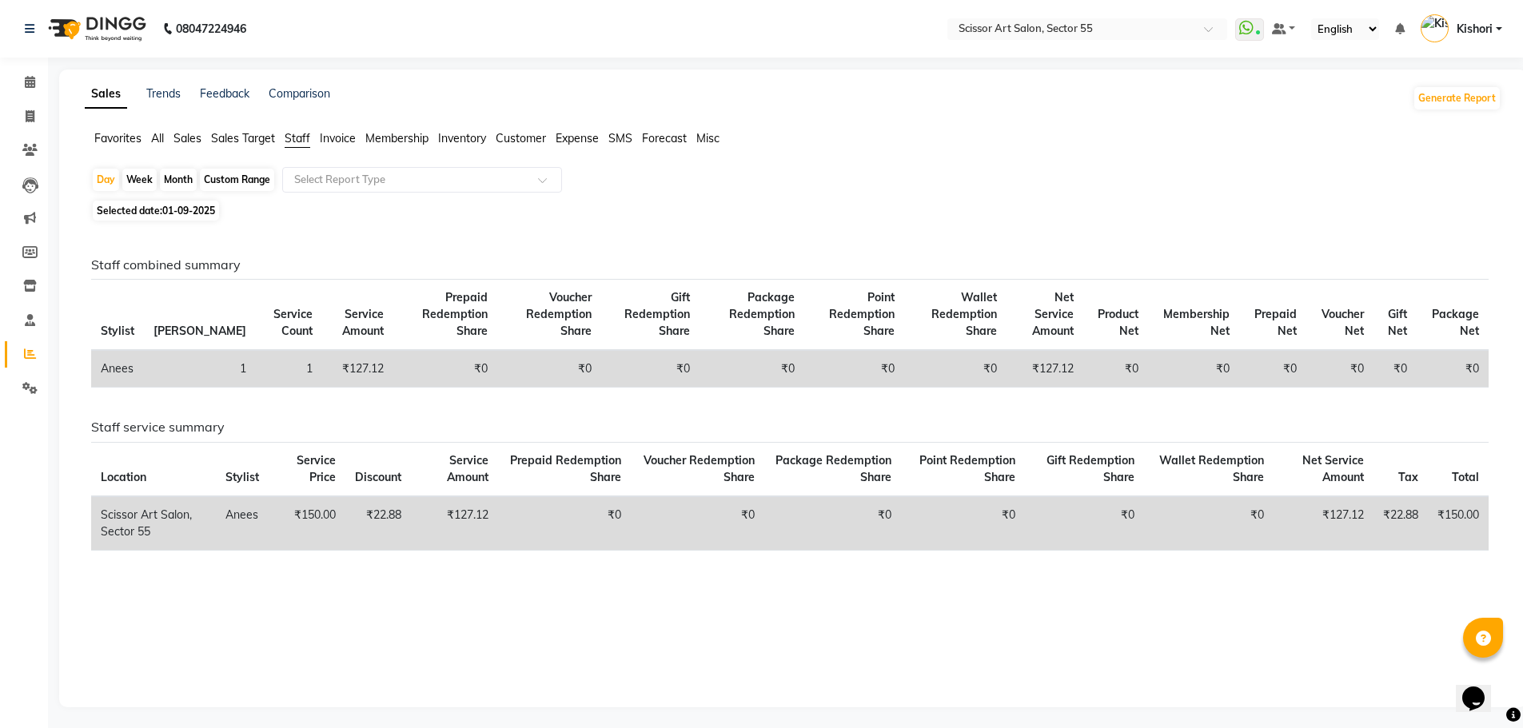
click at [190, 205] on span "01-09-2025" at bounding box center [188, 211] width 53 height 12
select select "9"
select select "2025"
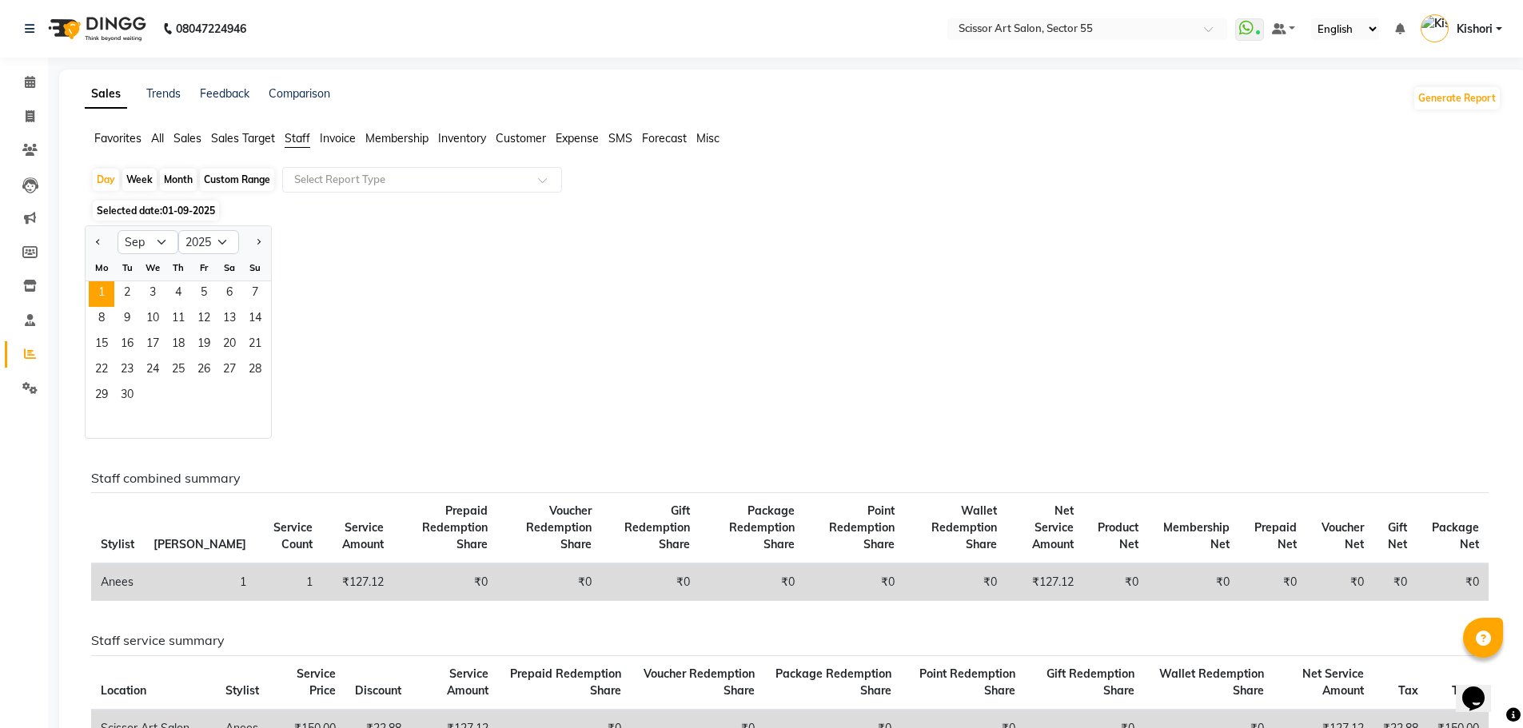
click at [182, 171] on div "Month" at bounding box center [178, 180] width 37 height 22
select select "9"
select select "2025"
click at [106, 294] on span "1" at bounding box center [102, 294] width 26 height 26
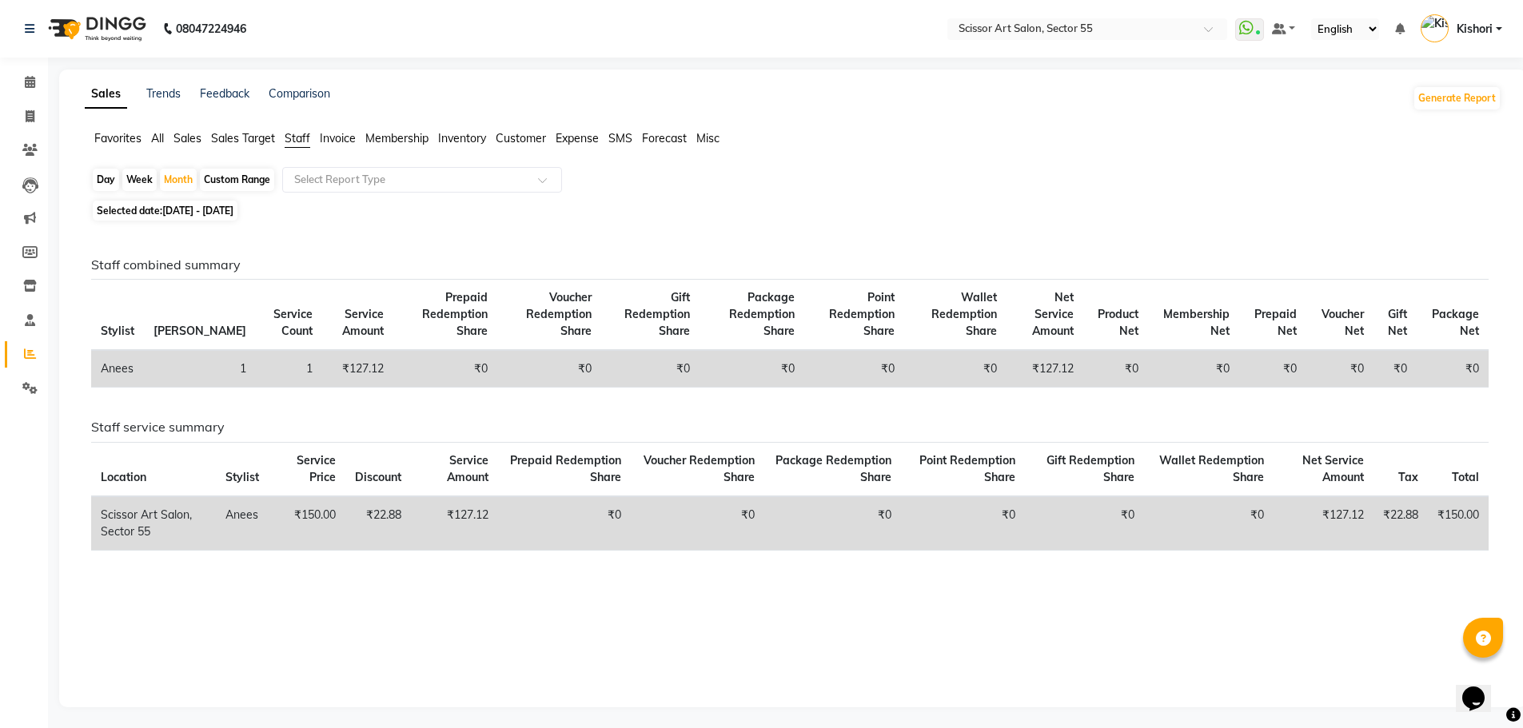
scroll to position [3, 0]
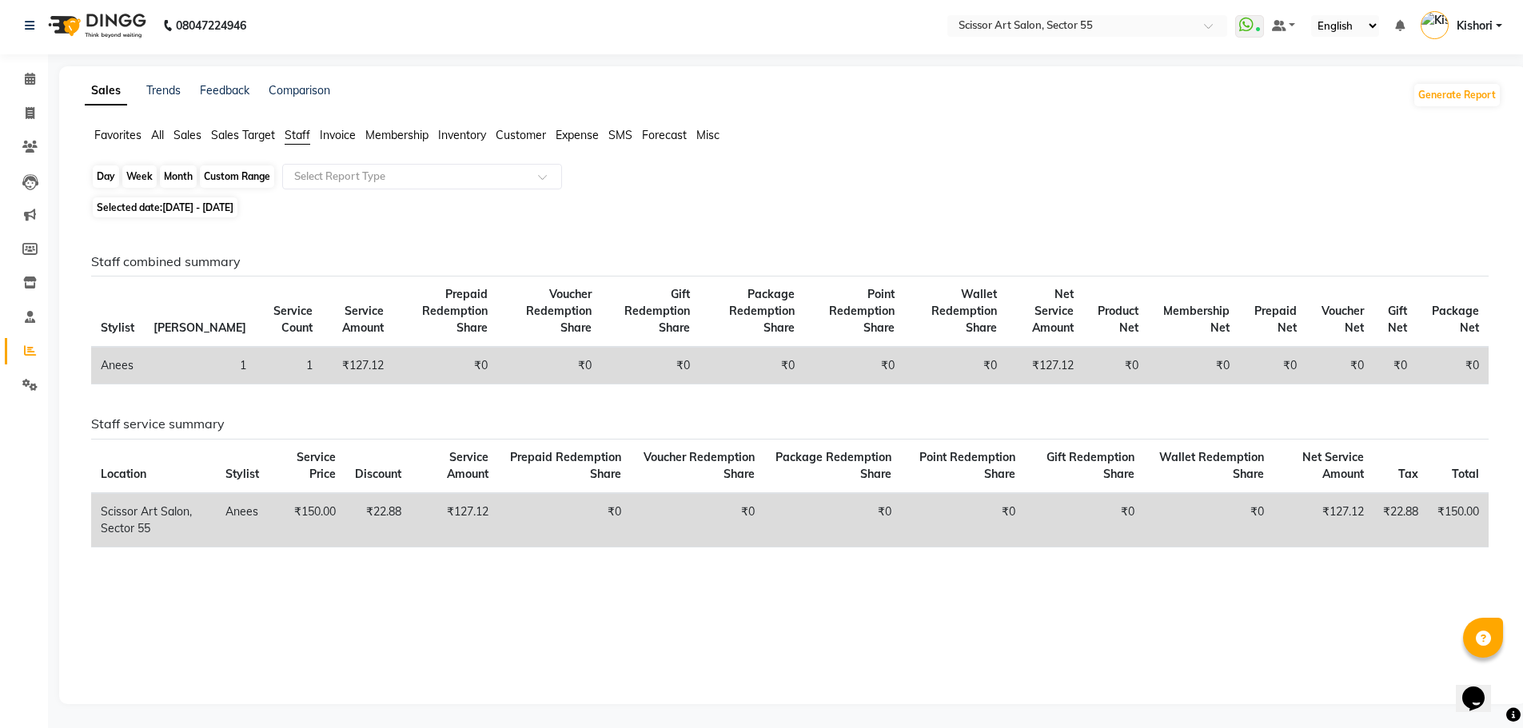
click at [169, 174] on div "Month" at bounding box center [178, 177] width 37 height 22
select select "9"
select select "2025"
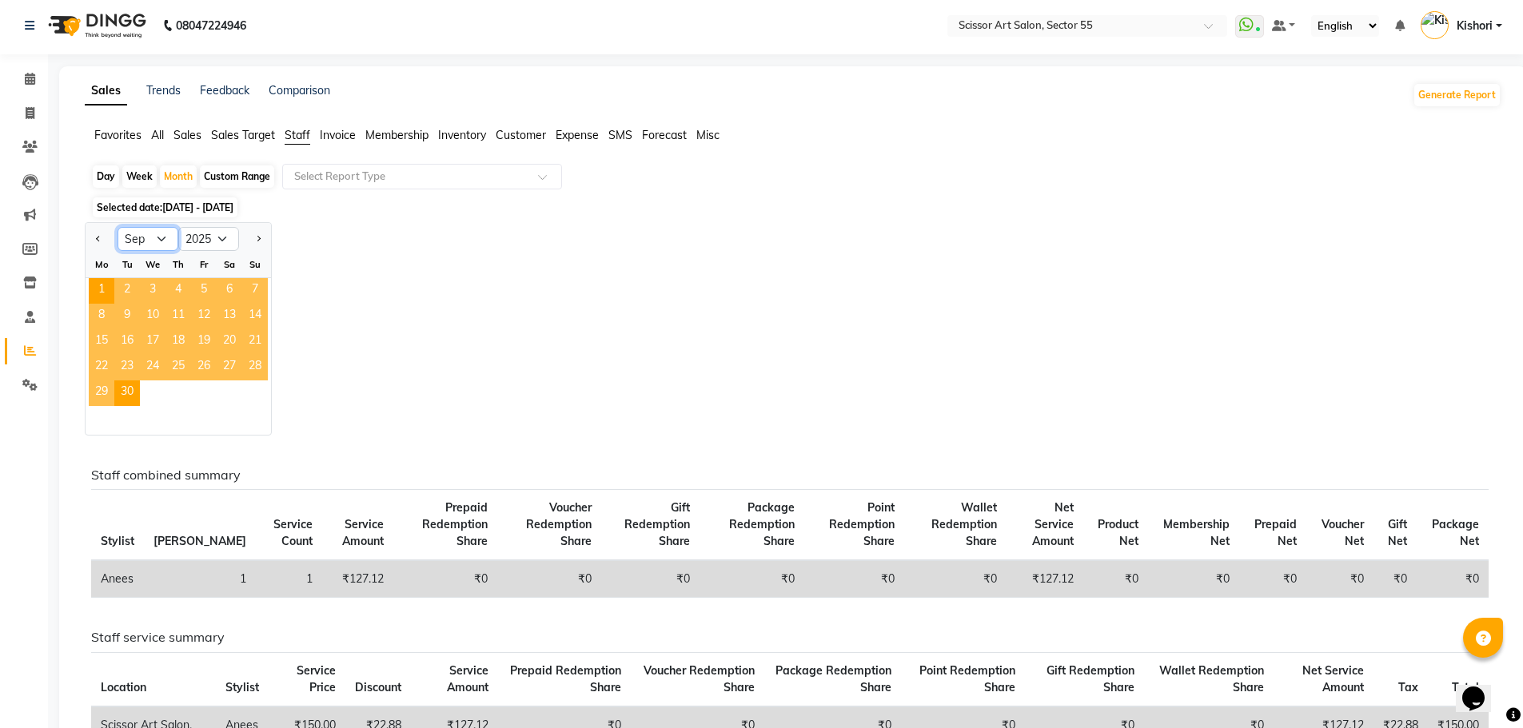
click at [148, 235] on select "Jan Feb Mar Apr May Jun [DATE] Aug Sep Oct Nov Dec" at bounding box center [148, 239] width 61 height 24
select select "8"
click at [118, 227] on select "Jan Feb Mar Apr May Jun [DATE] Aug Sep Oct Nov Dec" at bounding box center [148, 239] width 61 height 24
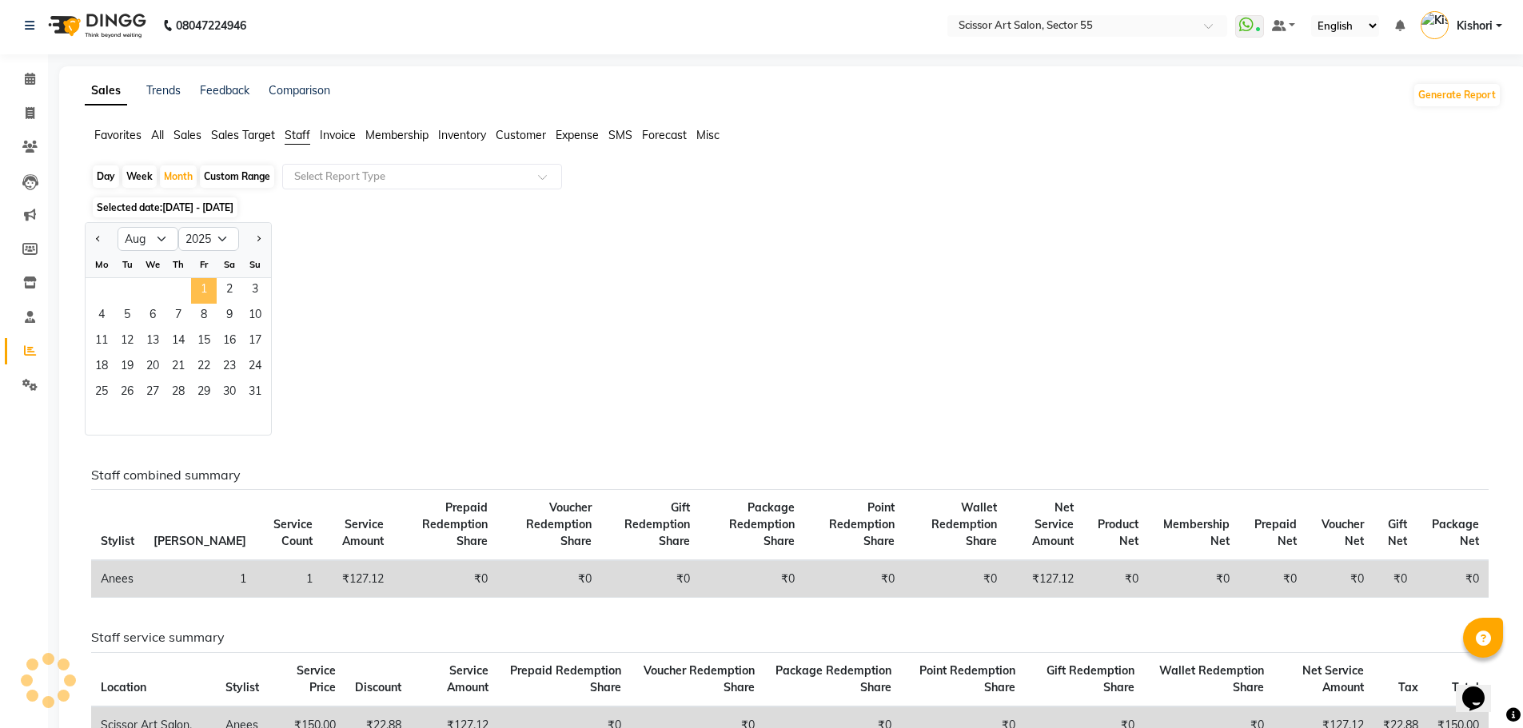
click at [202, 295] on span "1" at bounding box center [204, 291] width 26 height 26
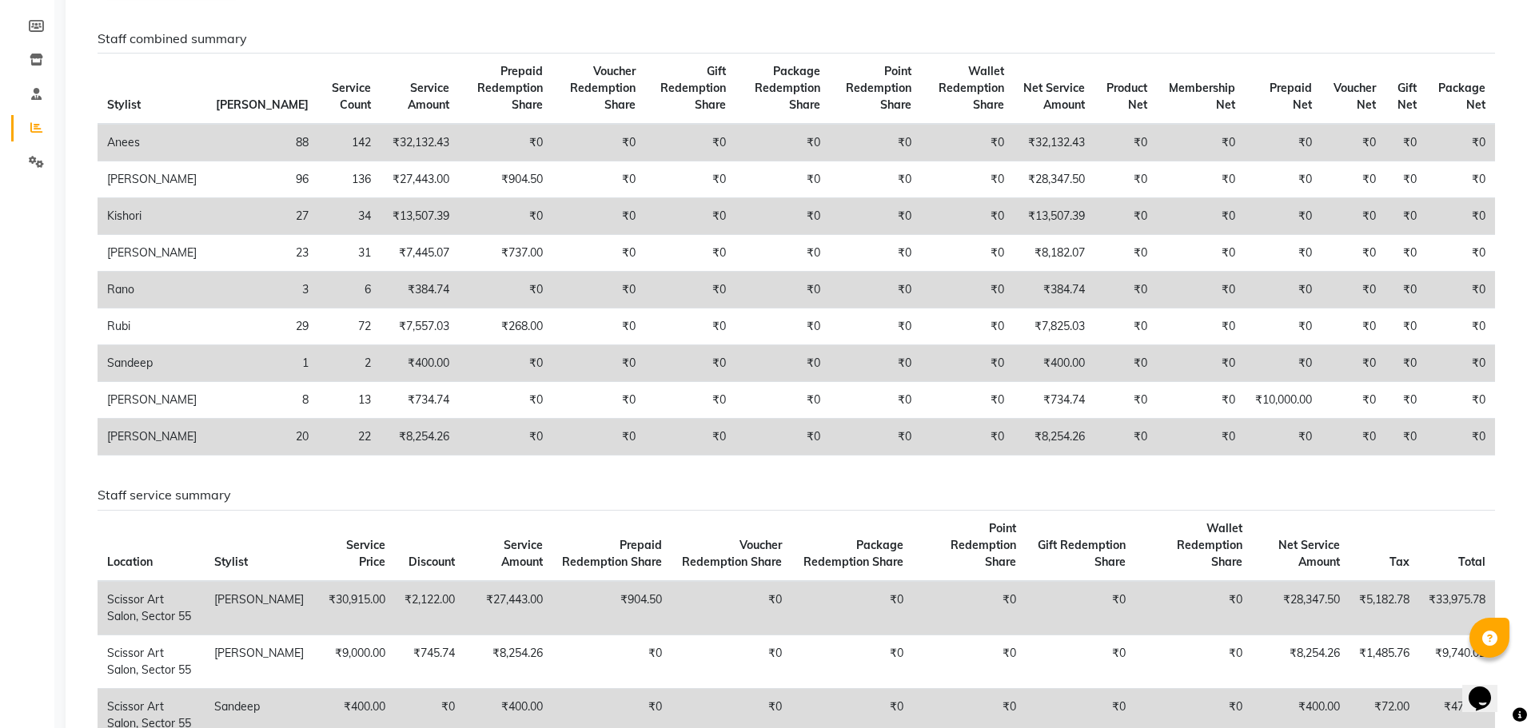
scroll to position [0, 0]
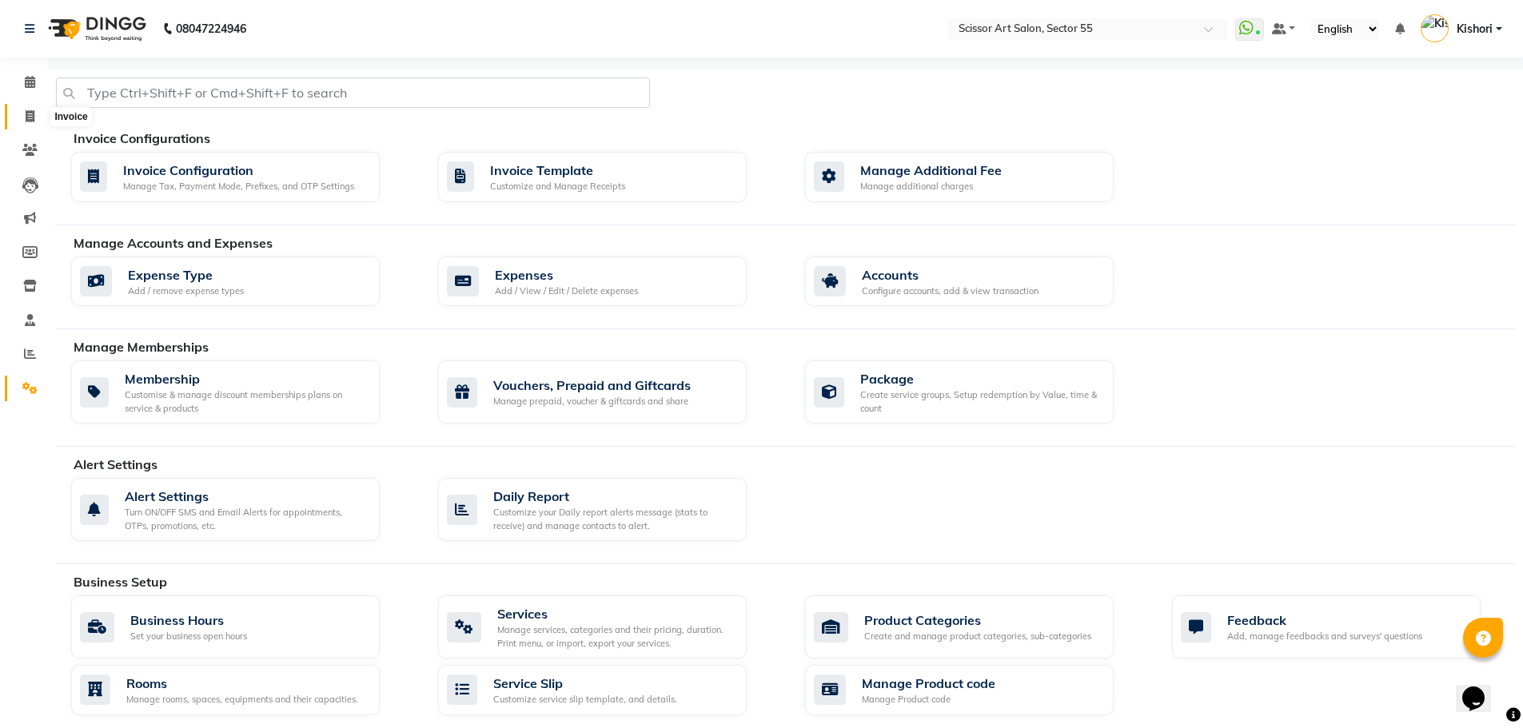
click at [32, 114] on icon at bounding box center [30, 116] width 9 height 12
select select "4753"
select select "service"
